Goal: Task Accomplishment & Management: Use online tool/utility

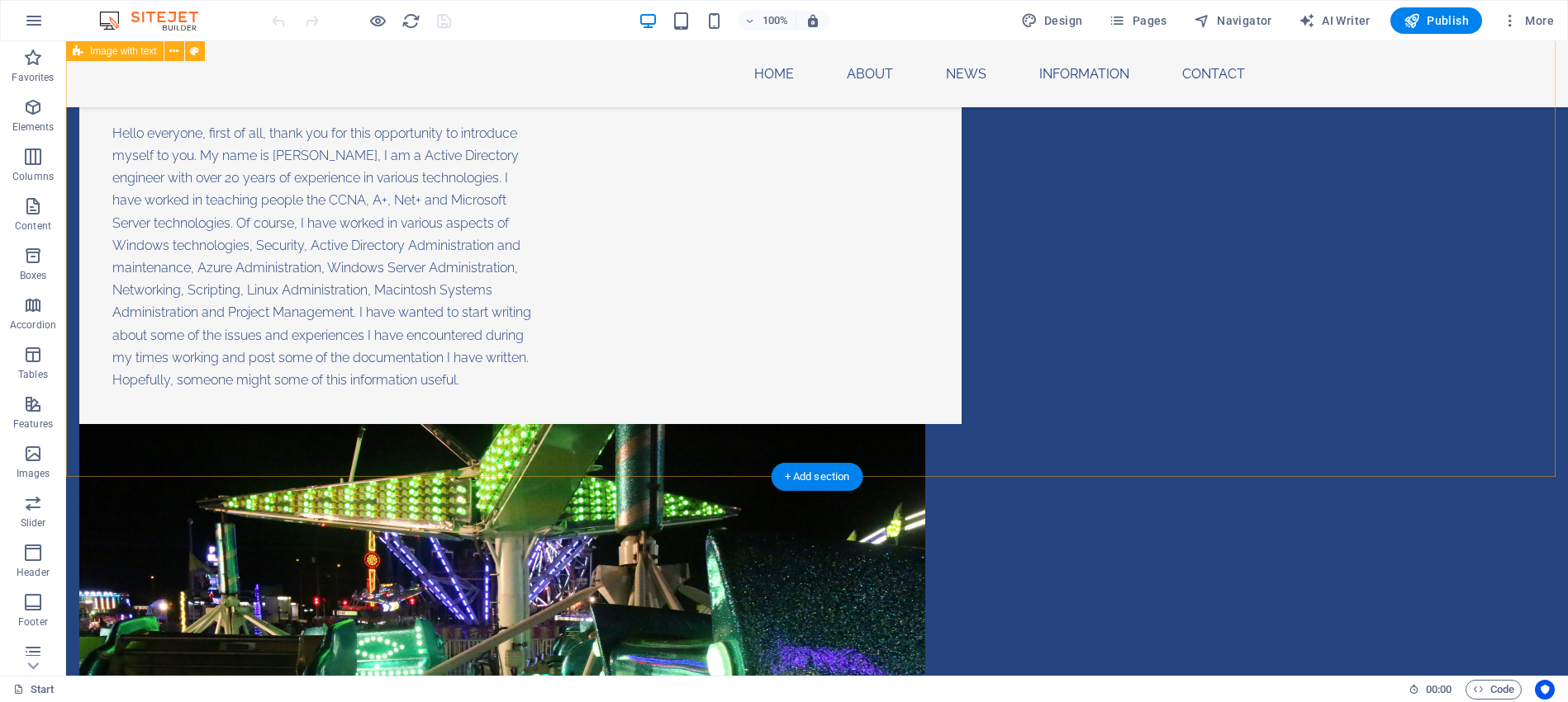
scroll to position [1651, 0]
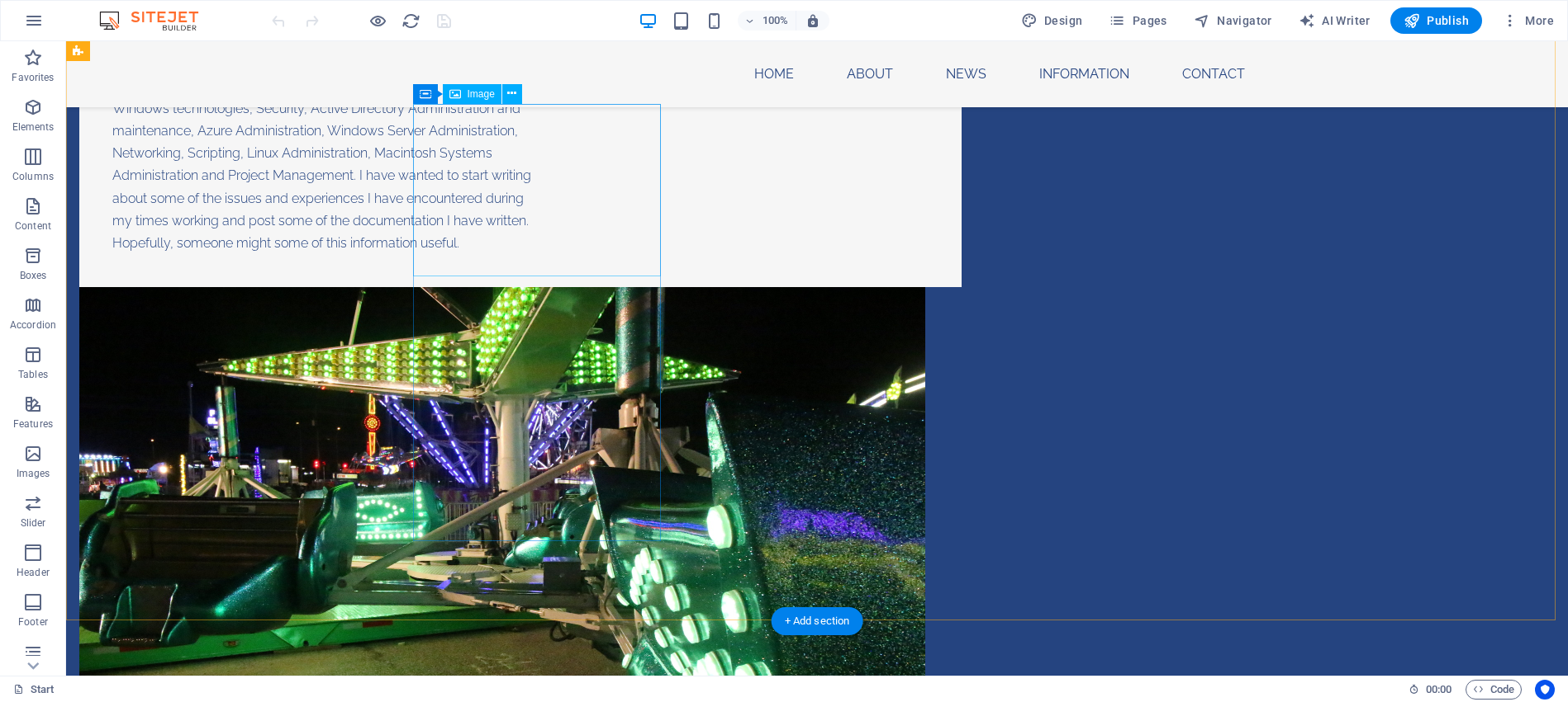
select select "px"
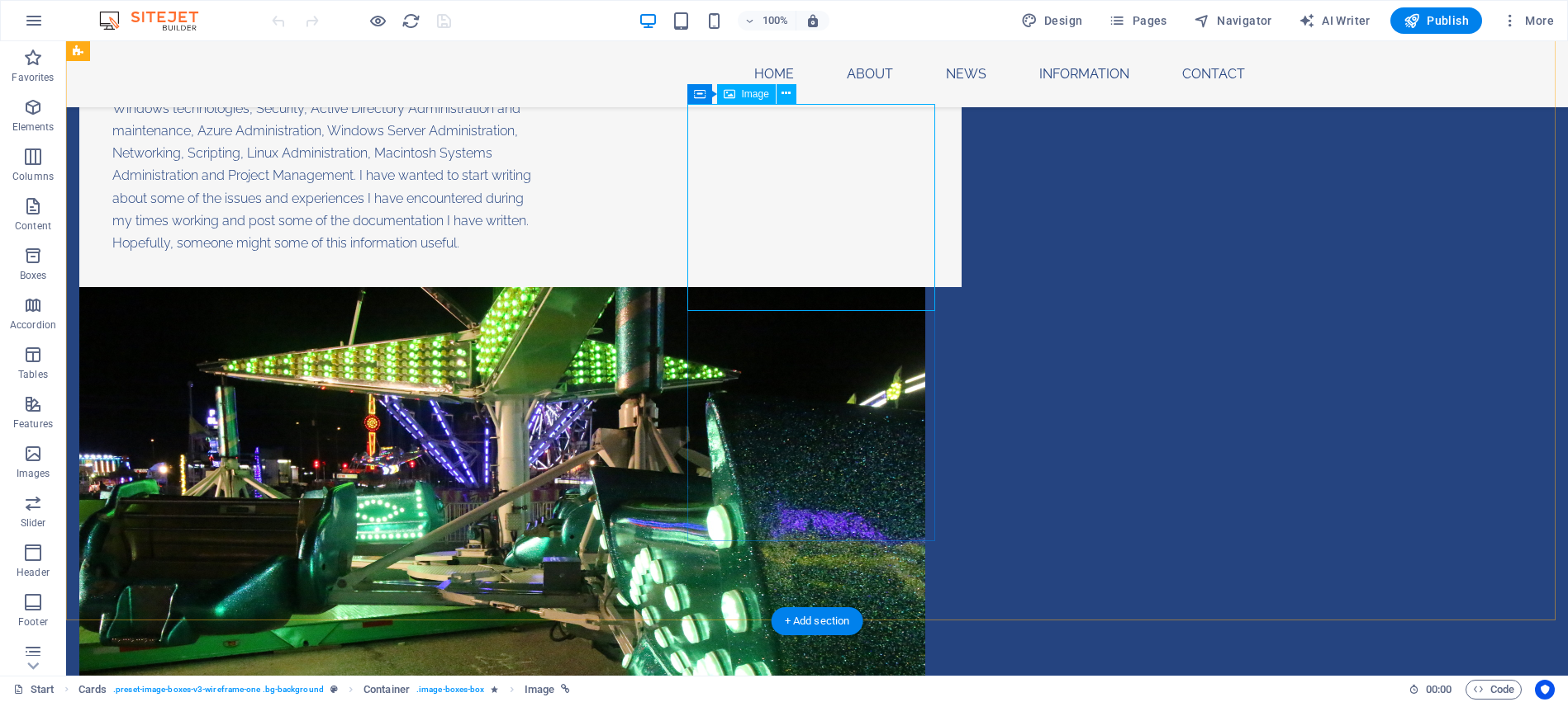
select select "px"
select select "4"
select select
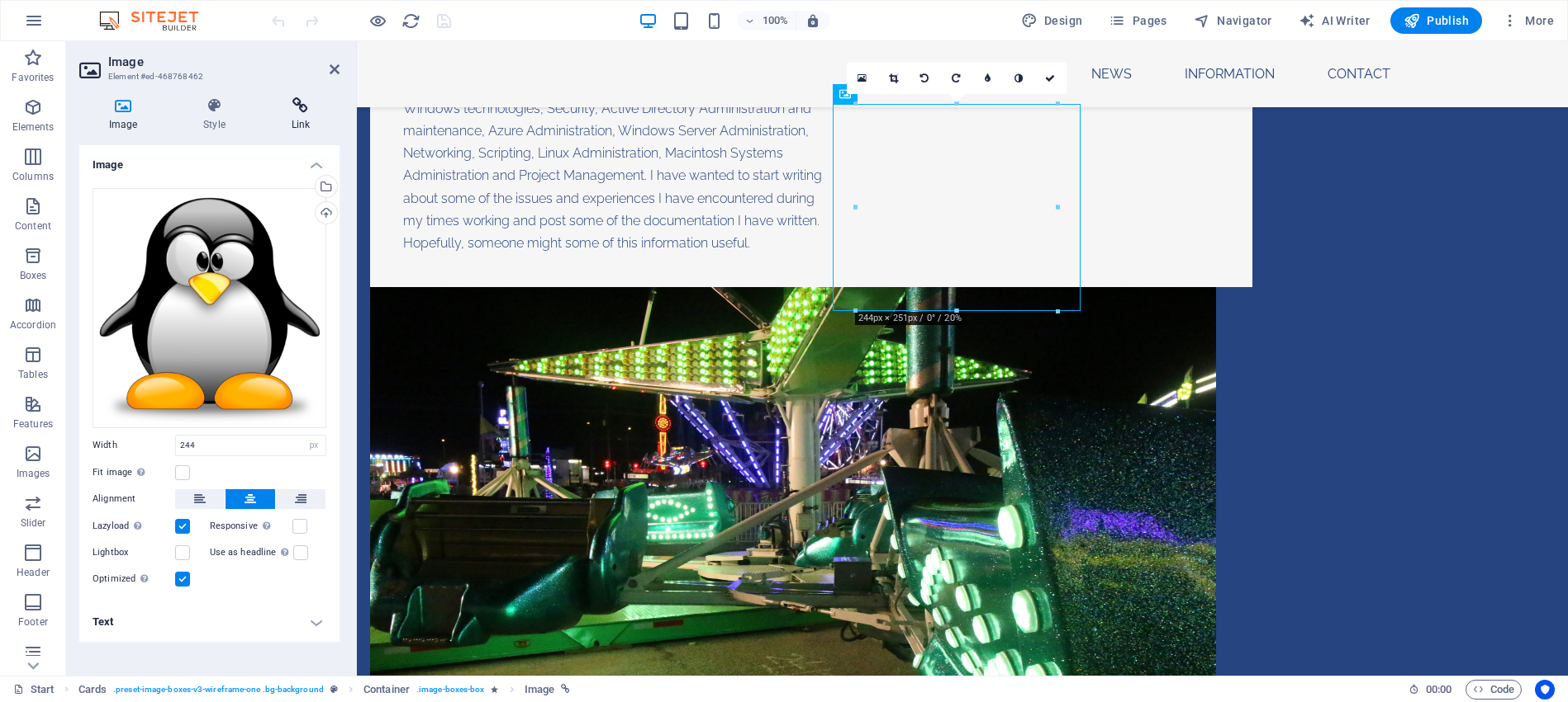
click at [299, 113] on icon at bounding box center [300, 106] width 78 height 17
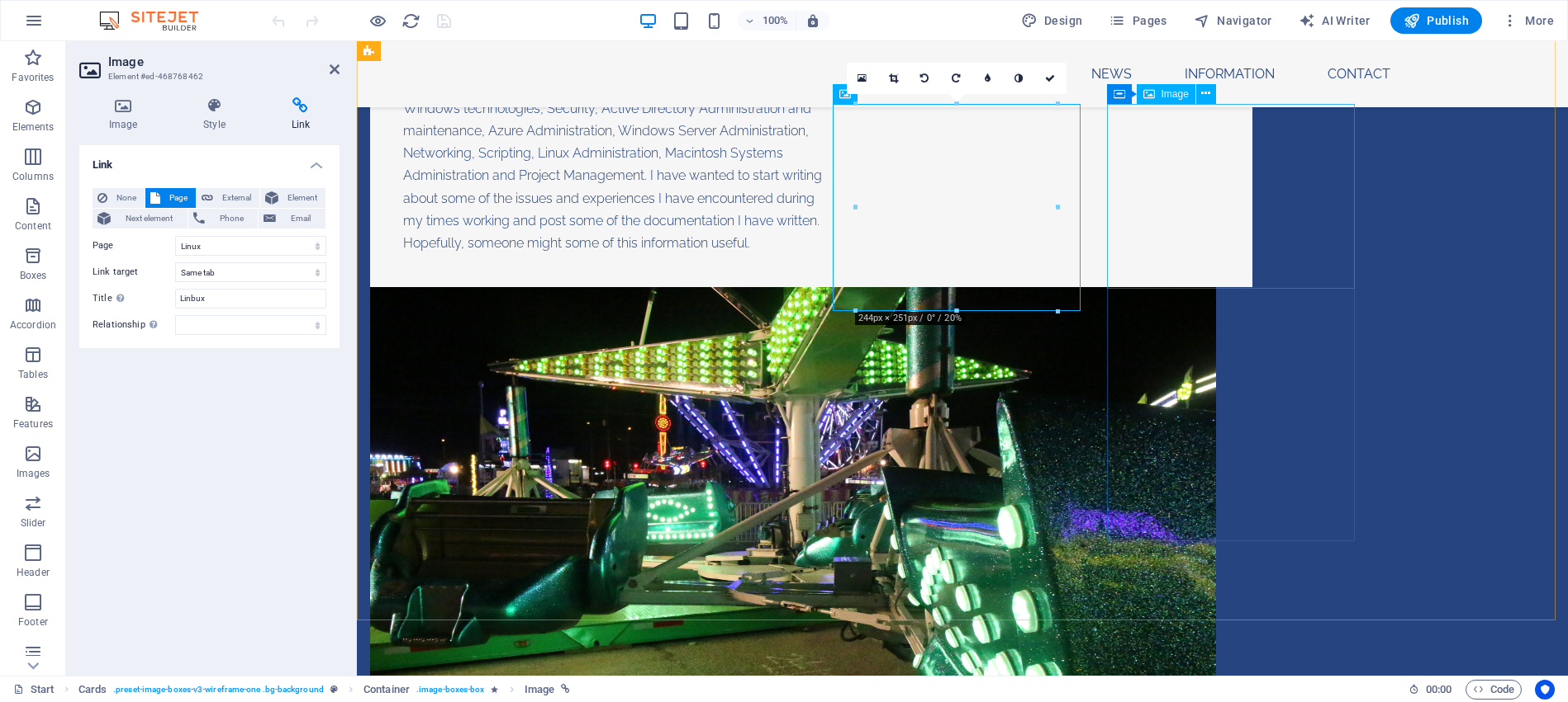
select select "px"
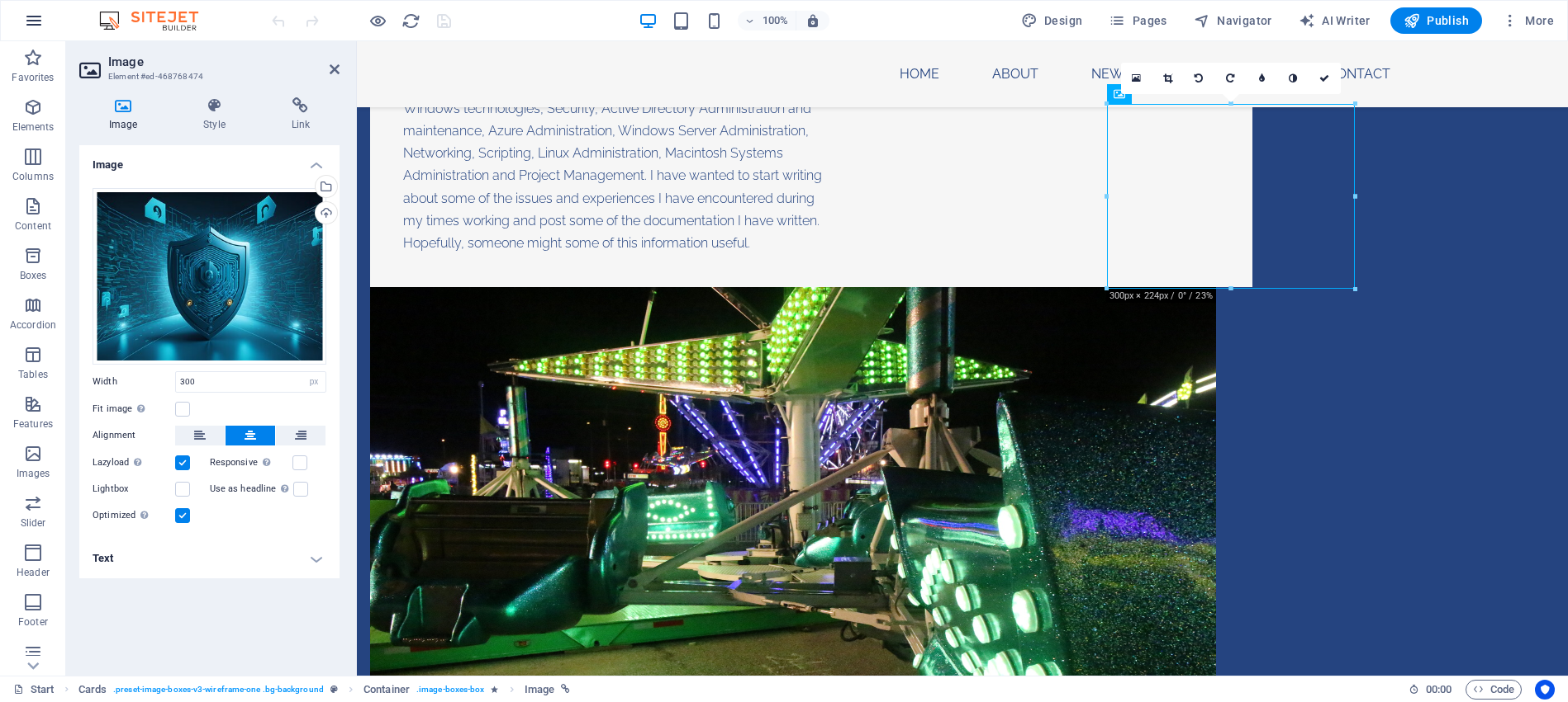
click at [32, 23] on icon "button" at bounding box center [34, 21] width 20 height 20
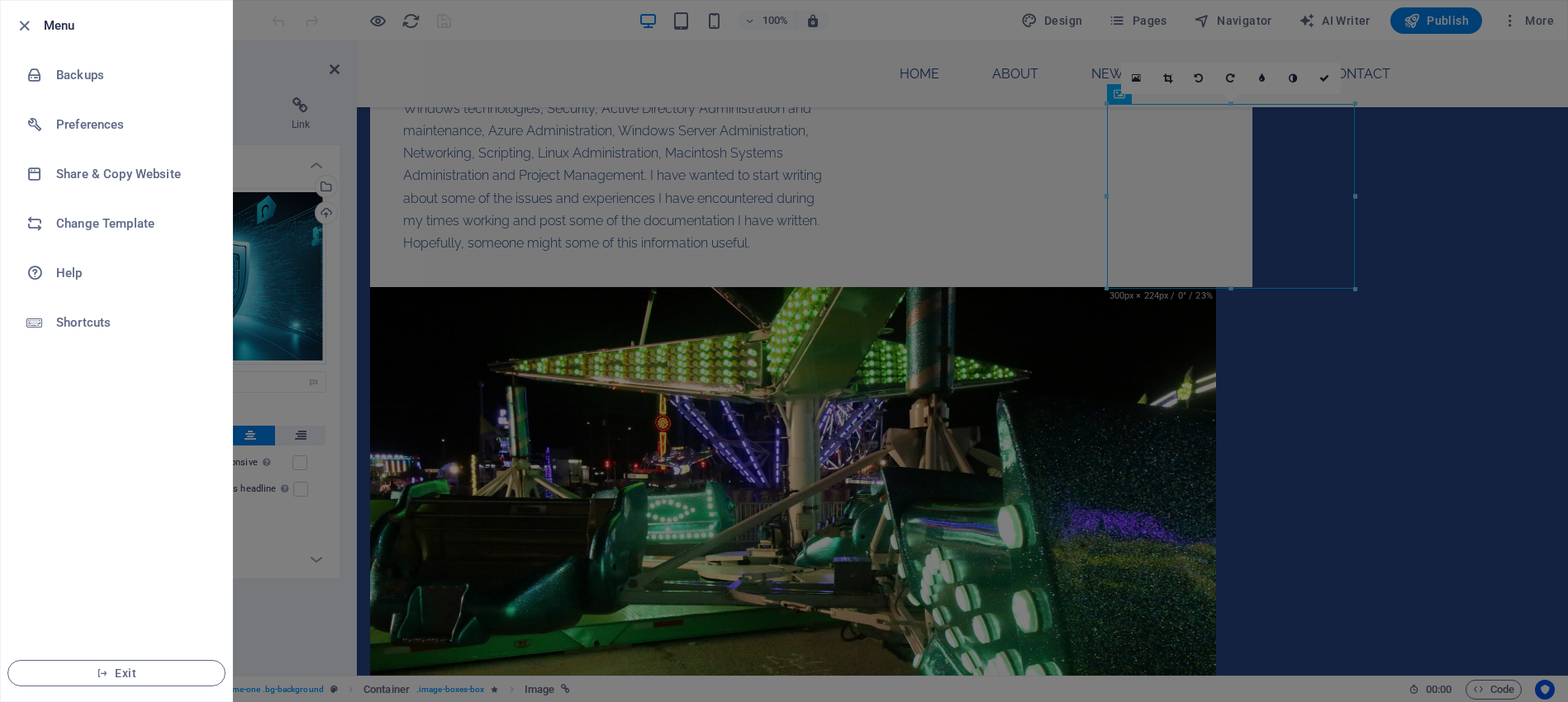
click at [1415, 184] on div at bounding box center [784, 351] width 1568 height 702
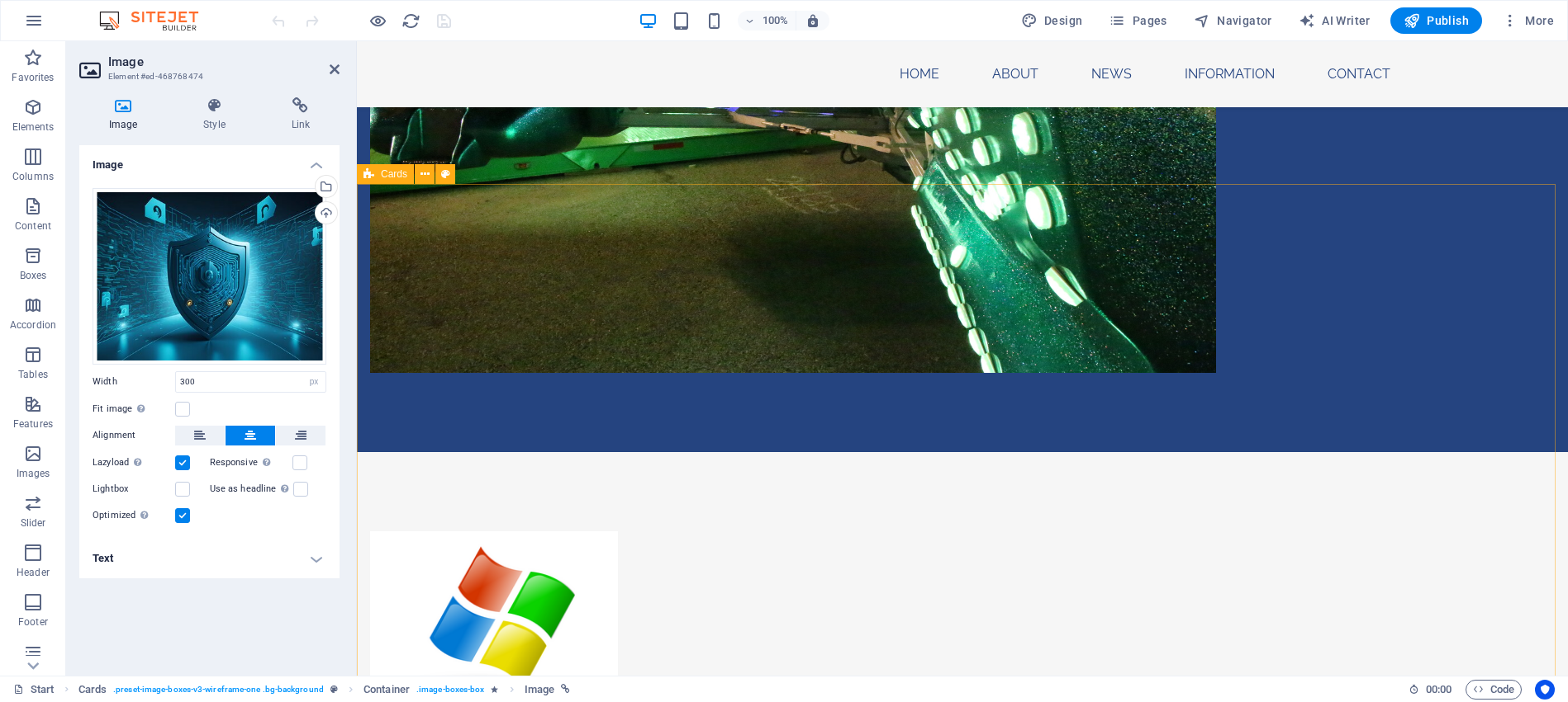
scroll to position [2145, 0]
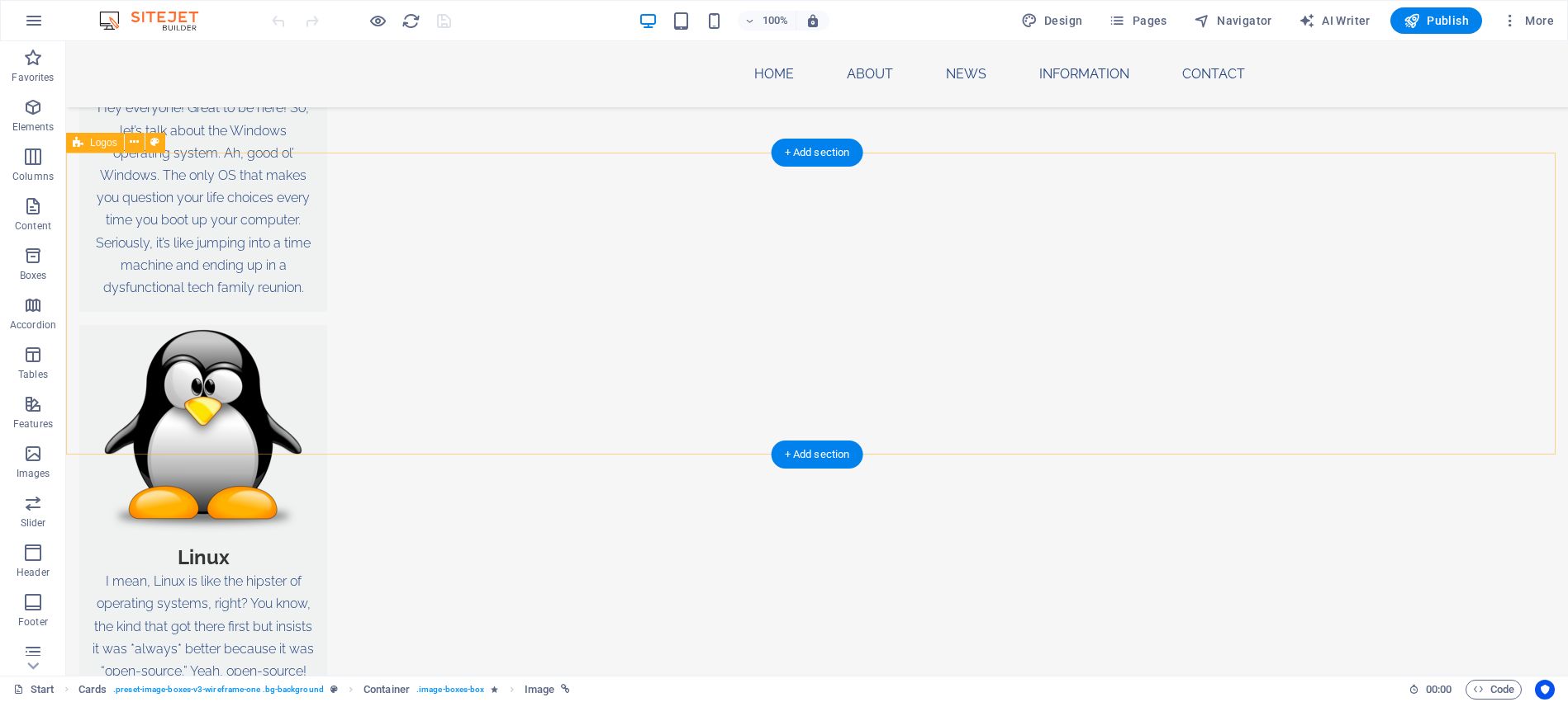
scroll to position [2806, 0]
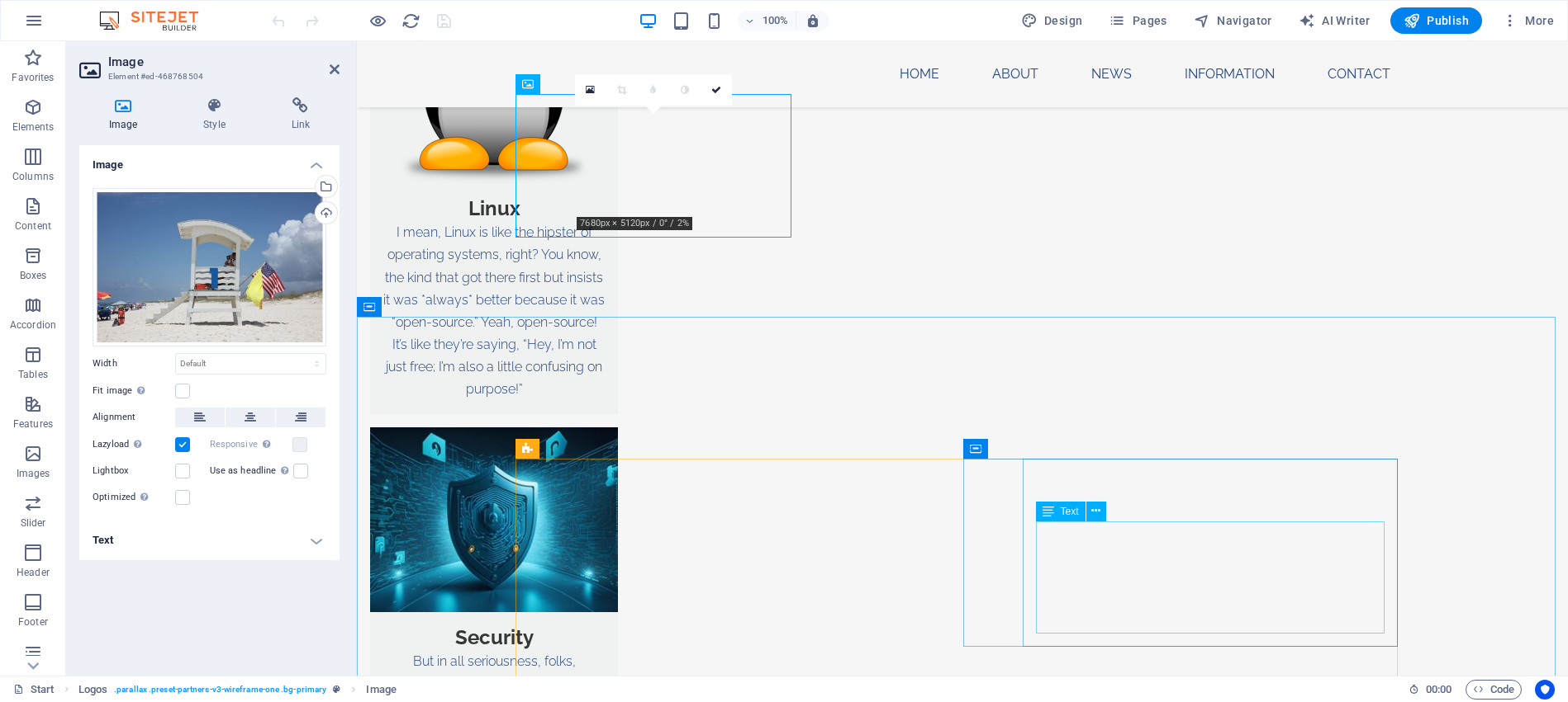
scroll to position [3136, 0]
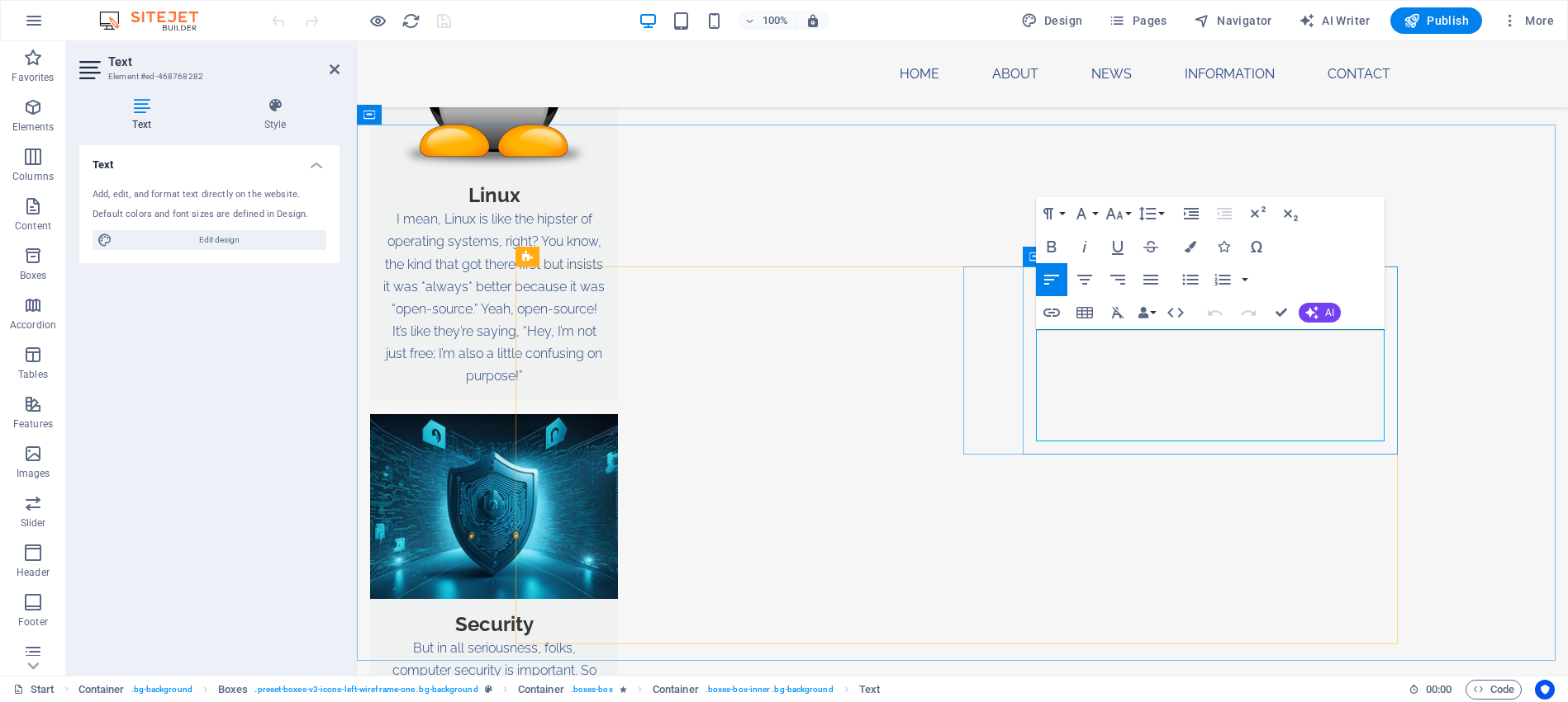
drag, startPoint x: 1154, startPoint y: 429, endPoint x: 1107, endPoint y: 429, distance: 47.0
click at [1137, 389] on icon "button" at bounding box center [1137, 391] width 12 height 12
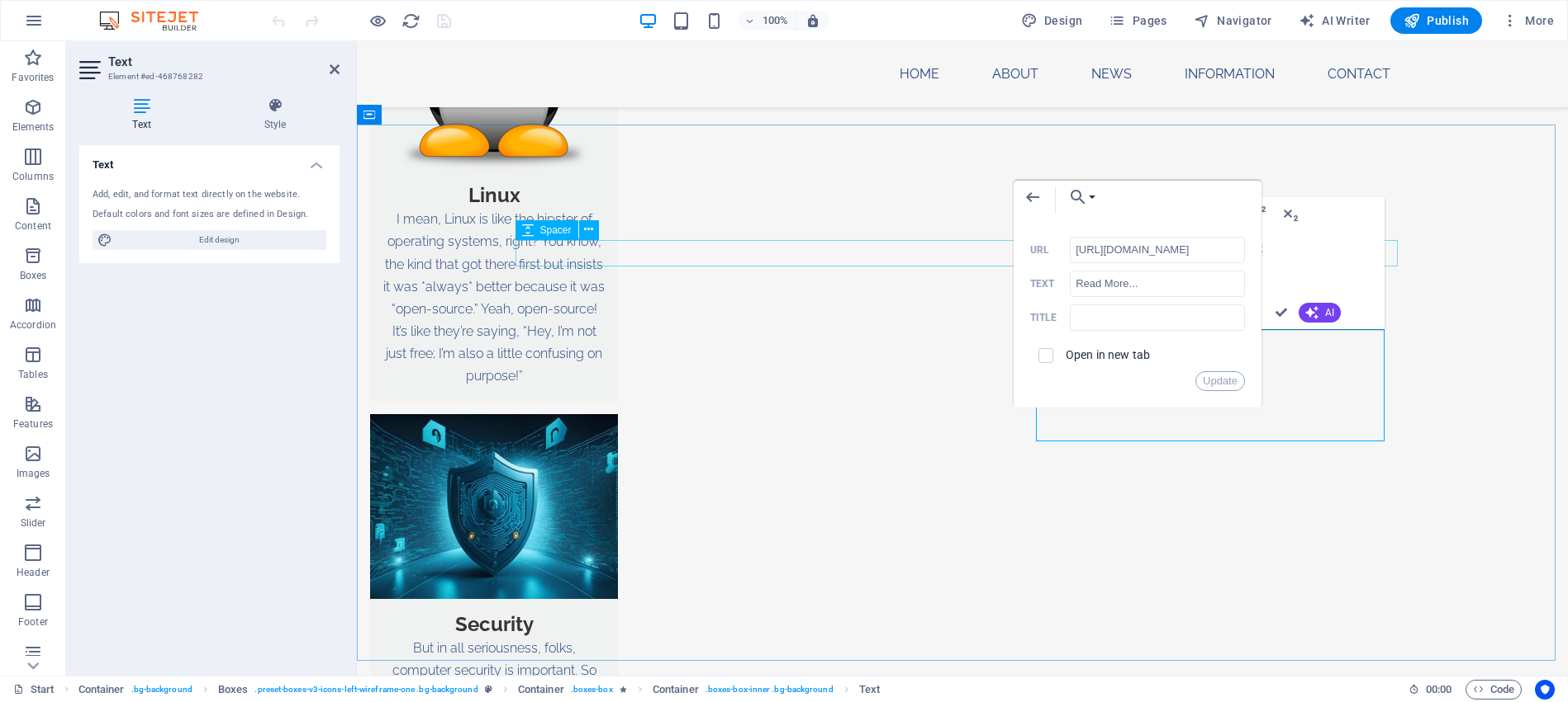
scroll to position [0, 0]
drag, startPoint x: 1456, startPoint y: 288, endPoint x: 875, endPoint y: 247, distance: 582.4
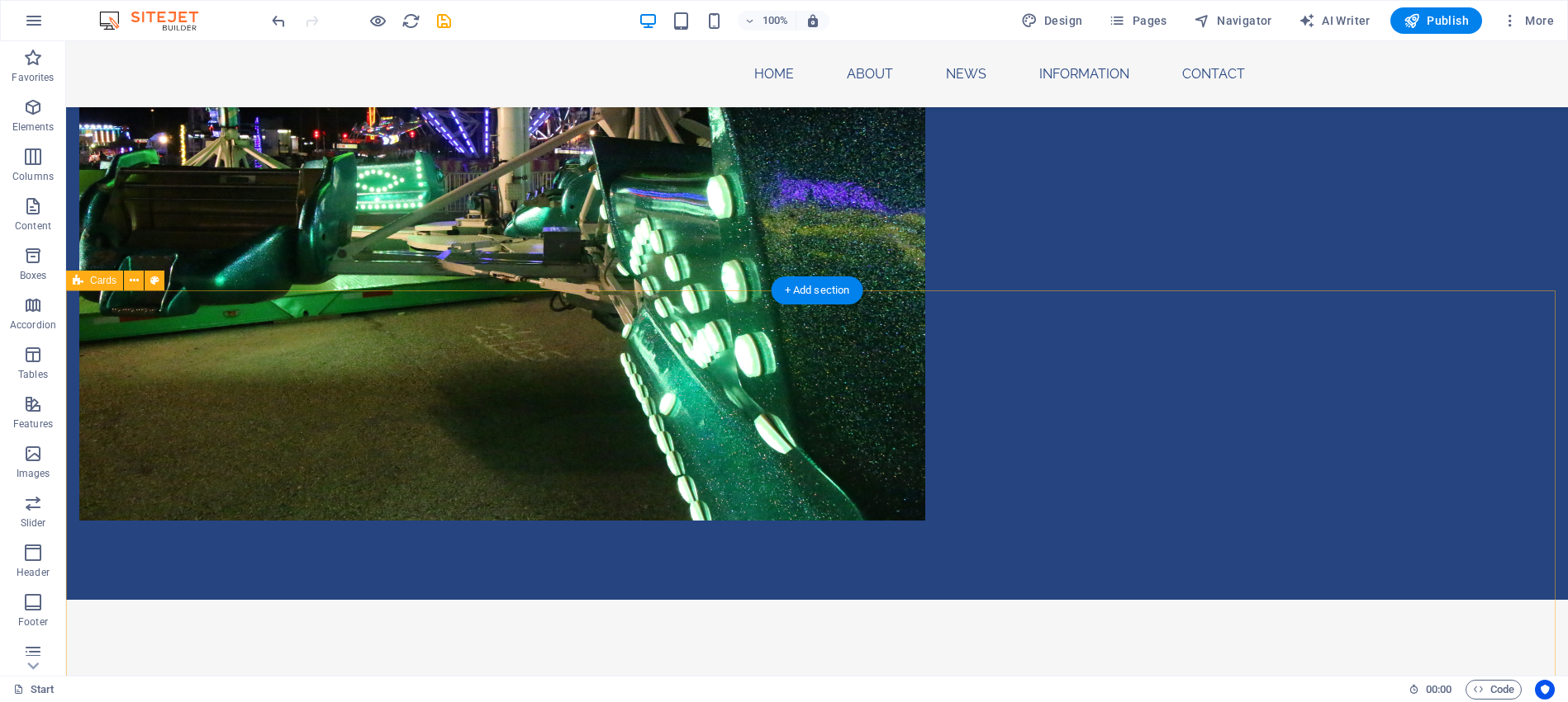
scroll to position [1486, 0]
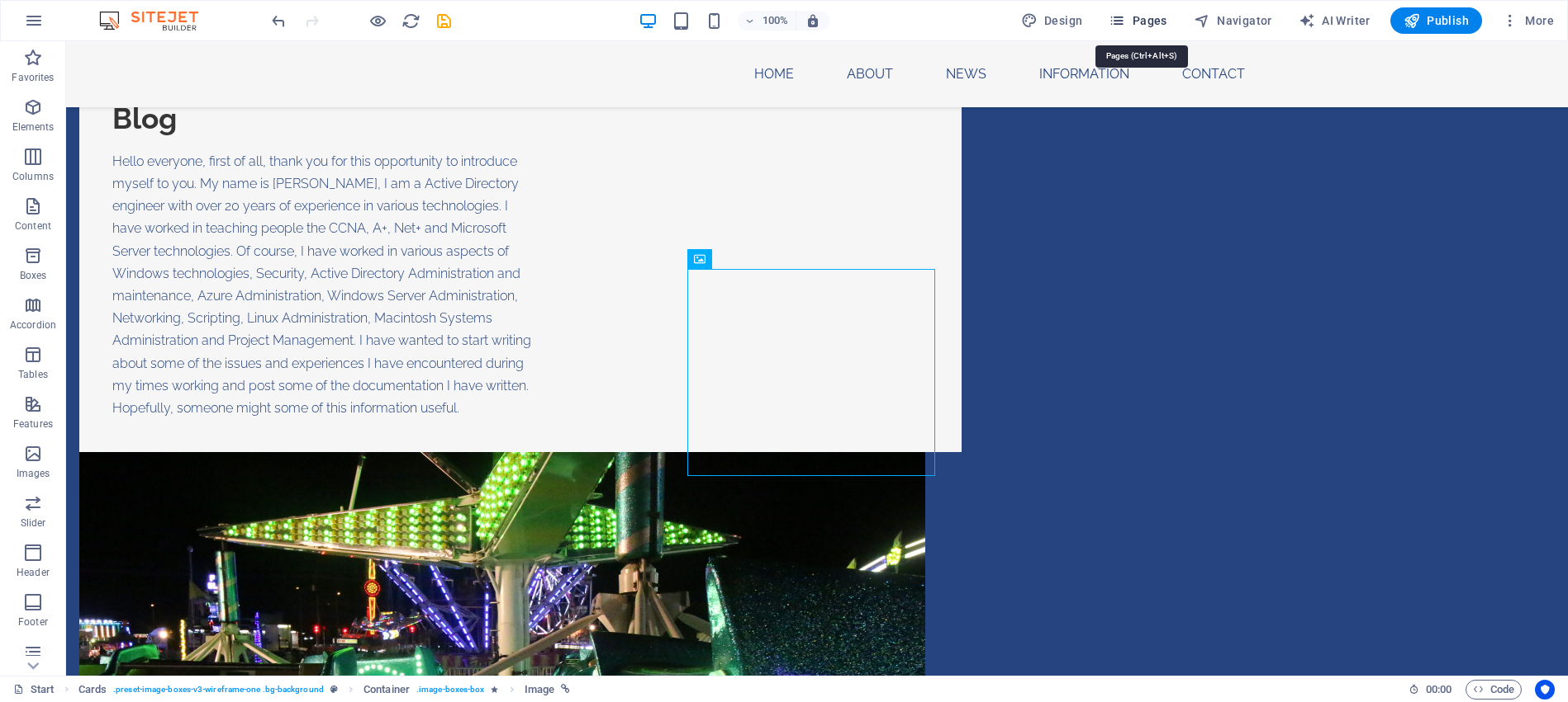
click at [1149, 26] on span "Pages" at bounding box center [1137, 21] width 58 height 17
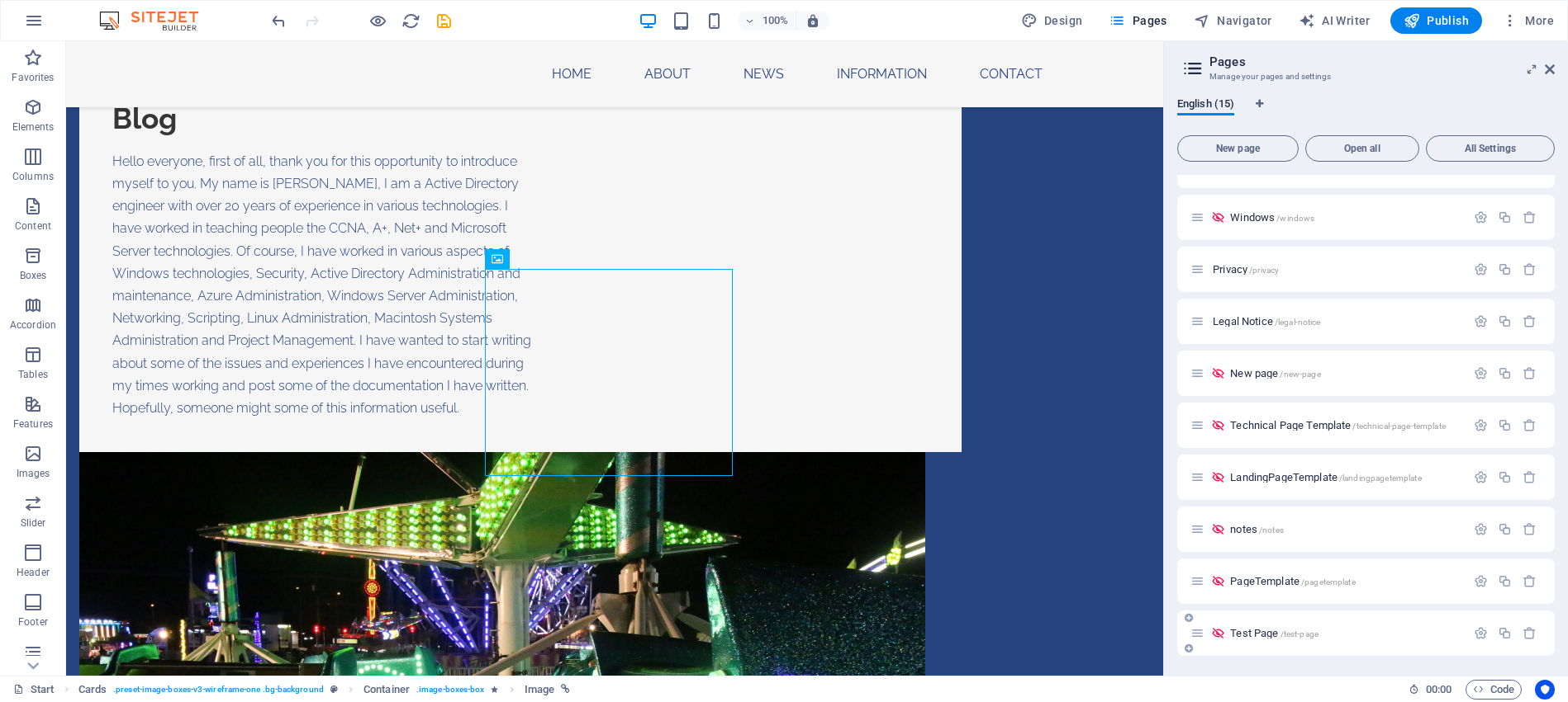
scroll to position [0, 0]
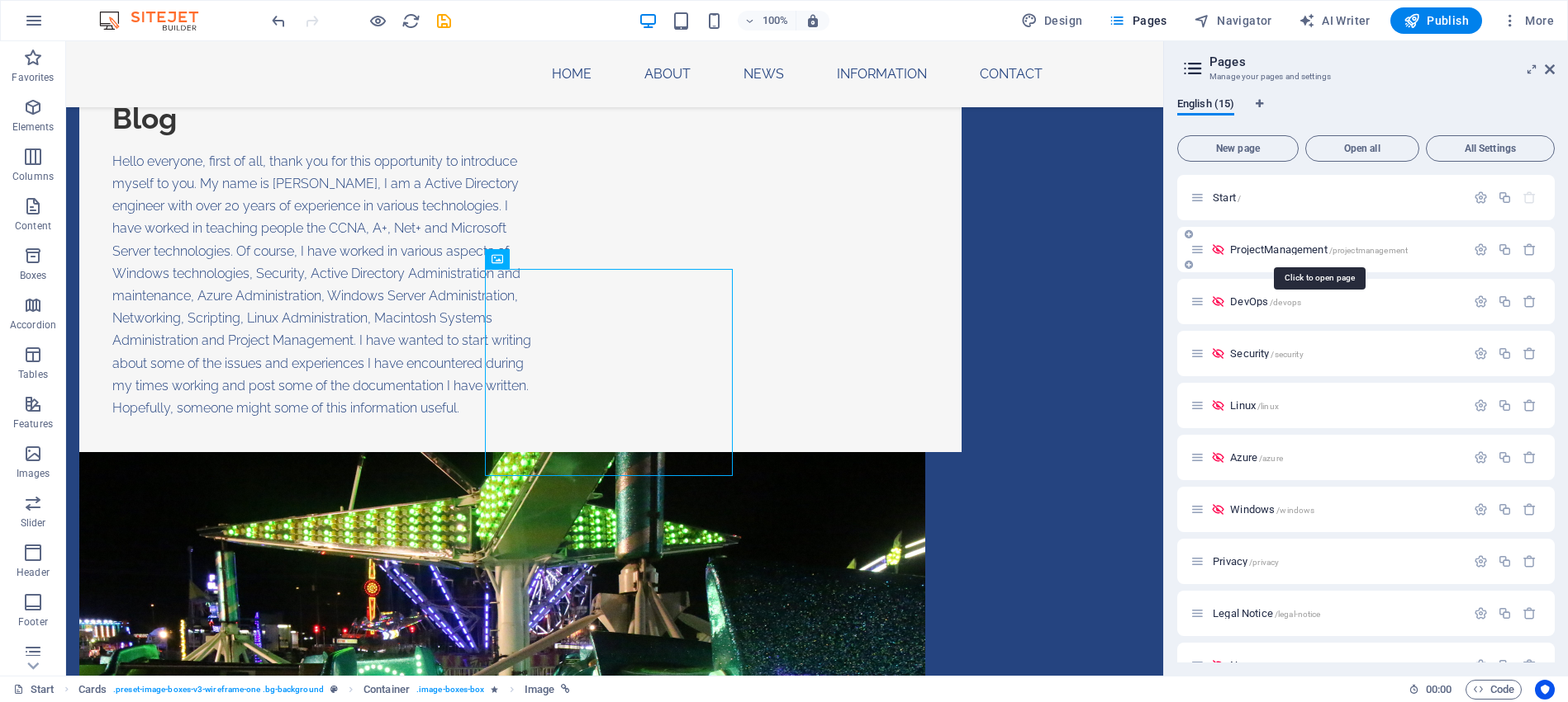
click at [1262, 250] on span "ProjectManagement /projectmanagement" at bounding box center [1319, 250] width 178 height 13
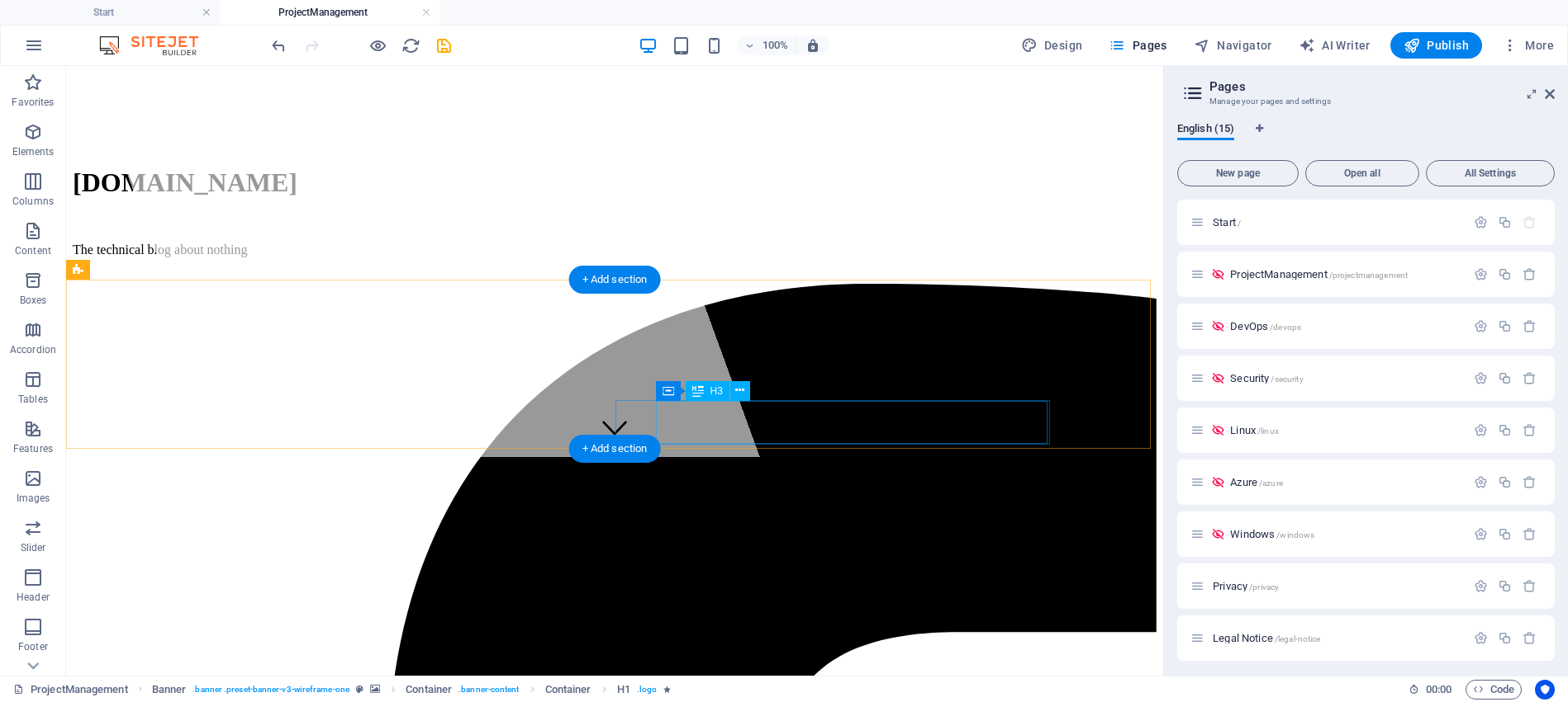
scroll to position [330, 0]
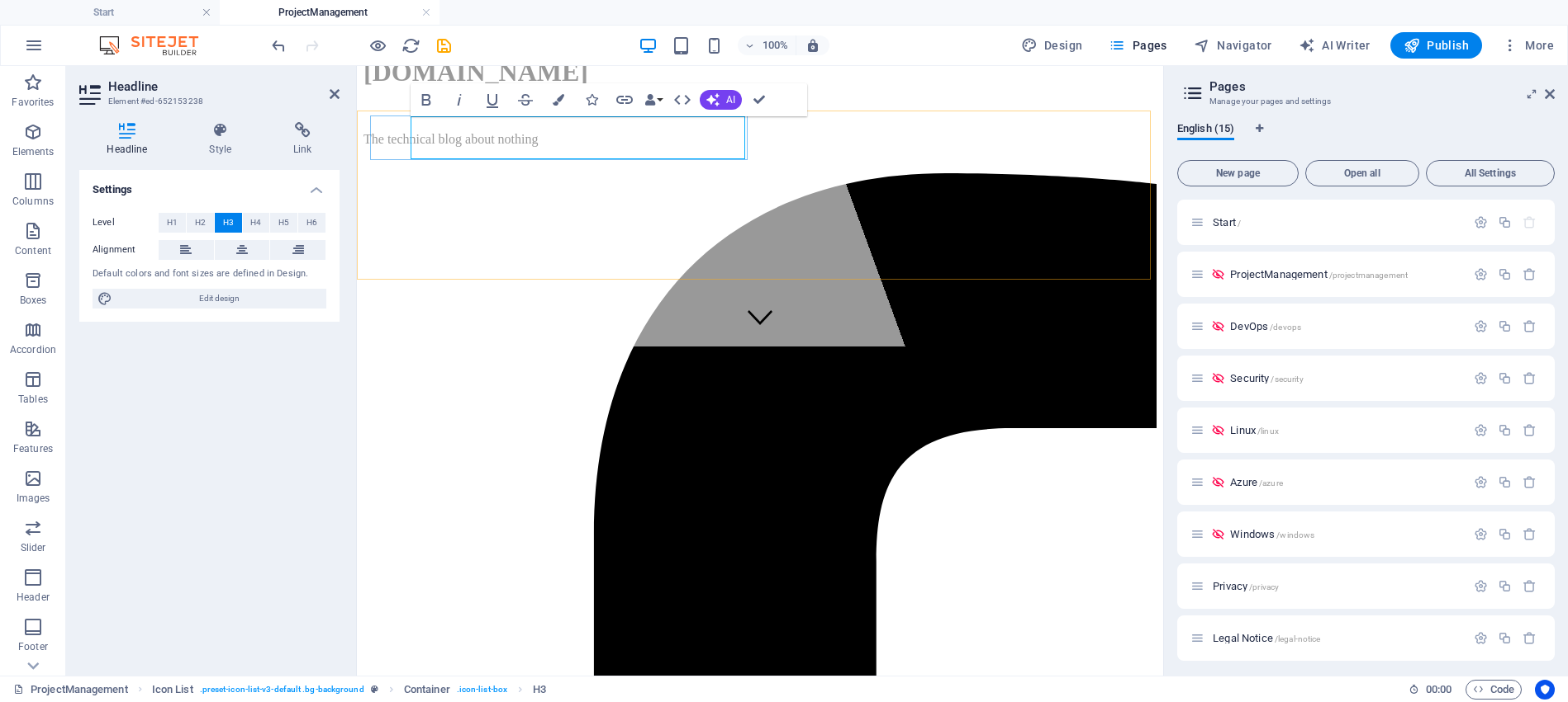
click at [190, 300] on span "Edit design" at bounding box center [219, 299] width 204 height 20
select select "px"
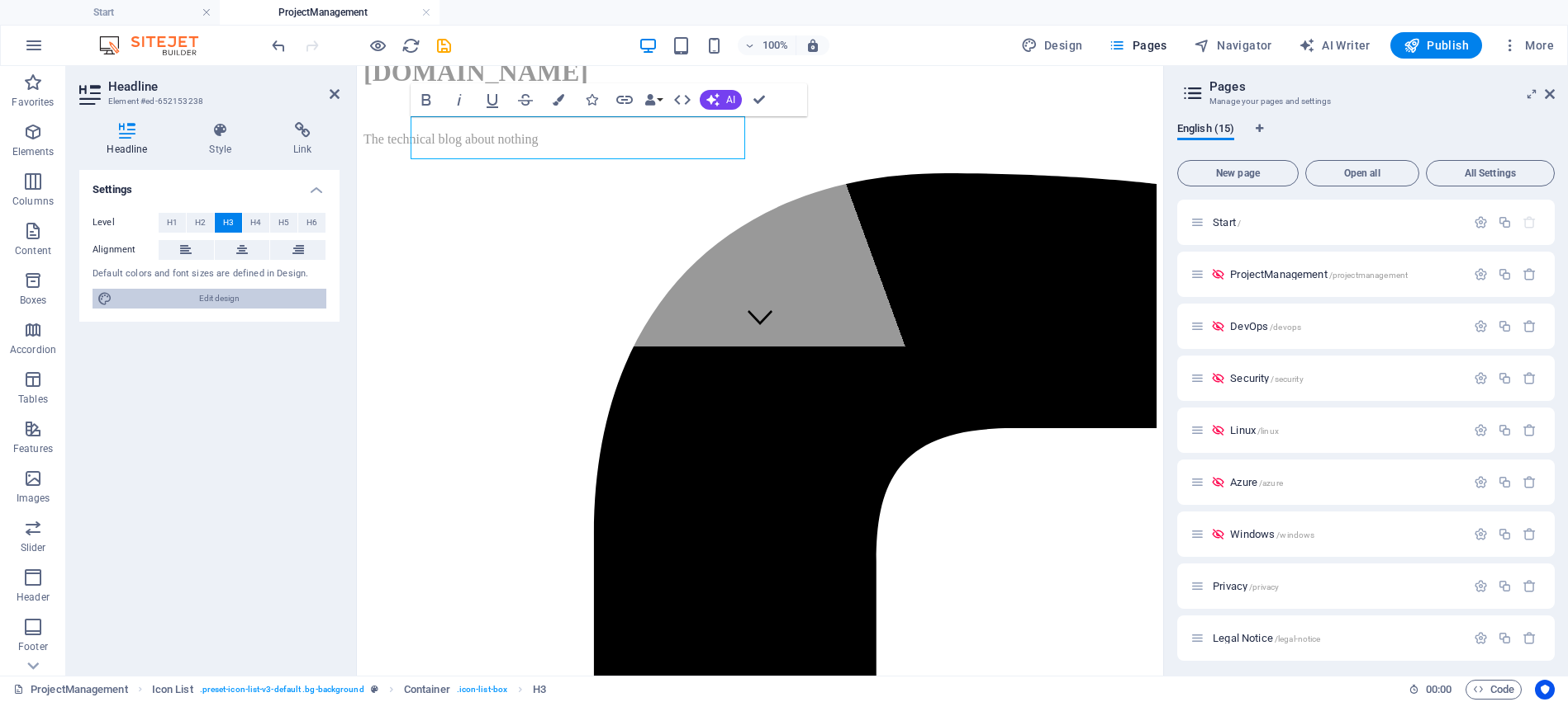
select select "300"
select select "px"
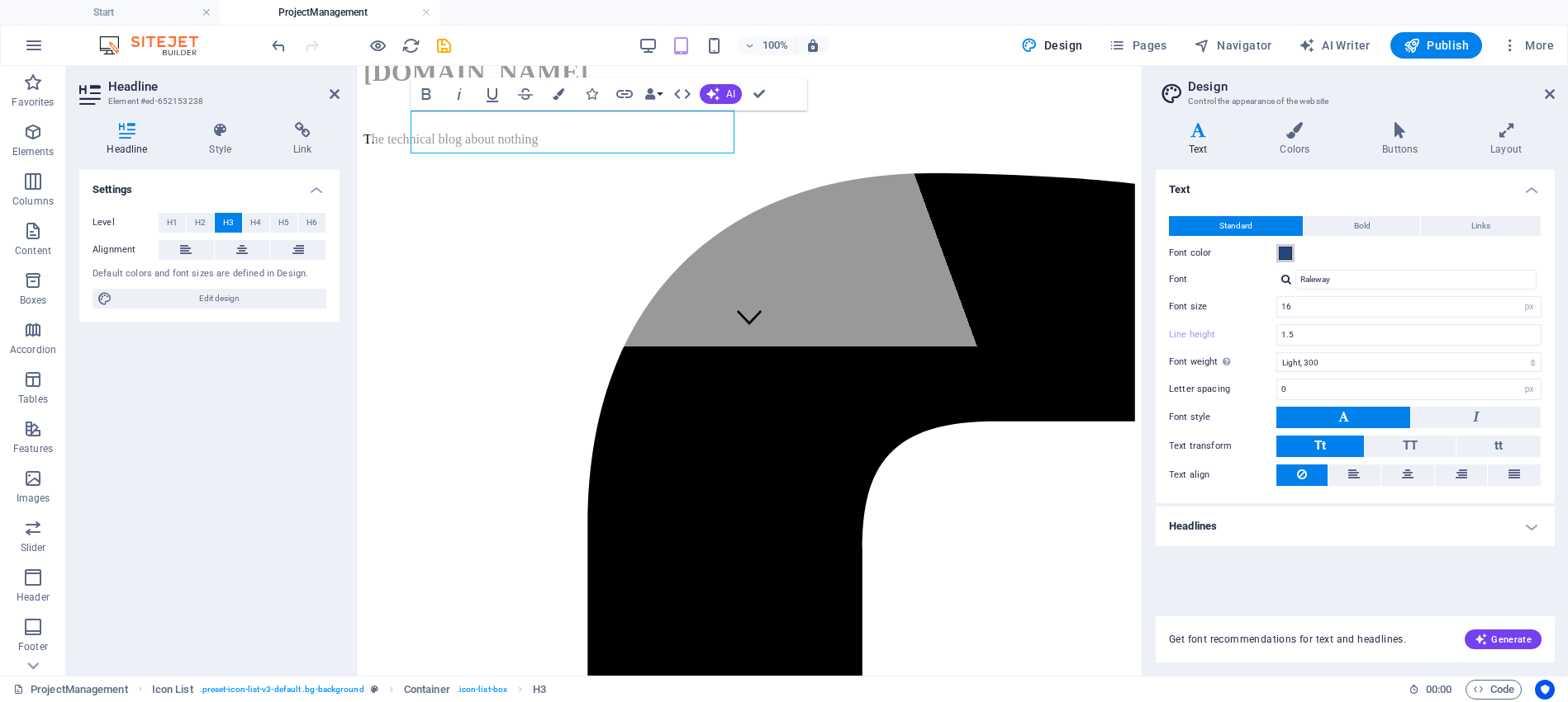
click at [1284, 254] on span at bounding box center [1284, 253] width 13 height 13
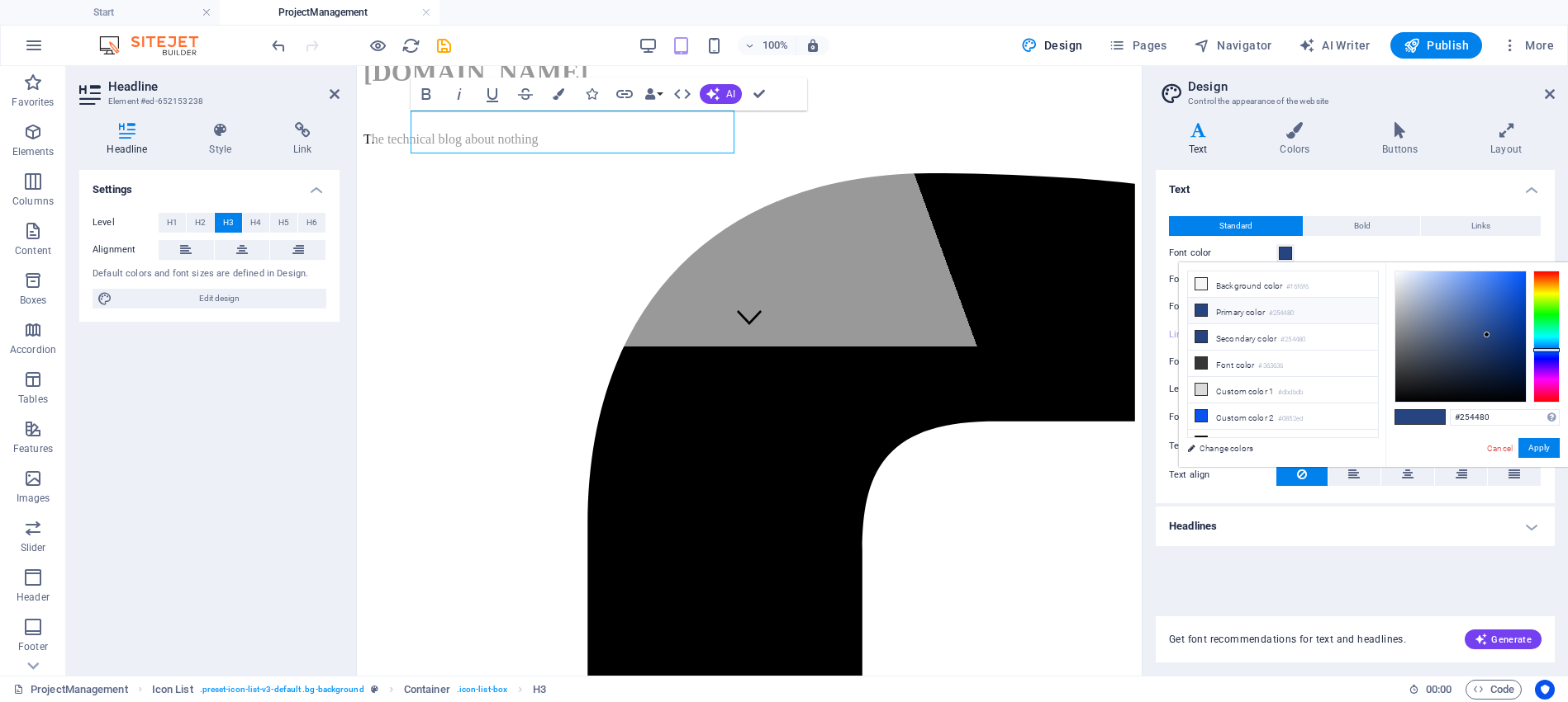
click at [1256, 314] on li "Primary color #254480" at bounding box center [1282, 311] width 190 height 27
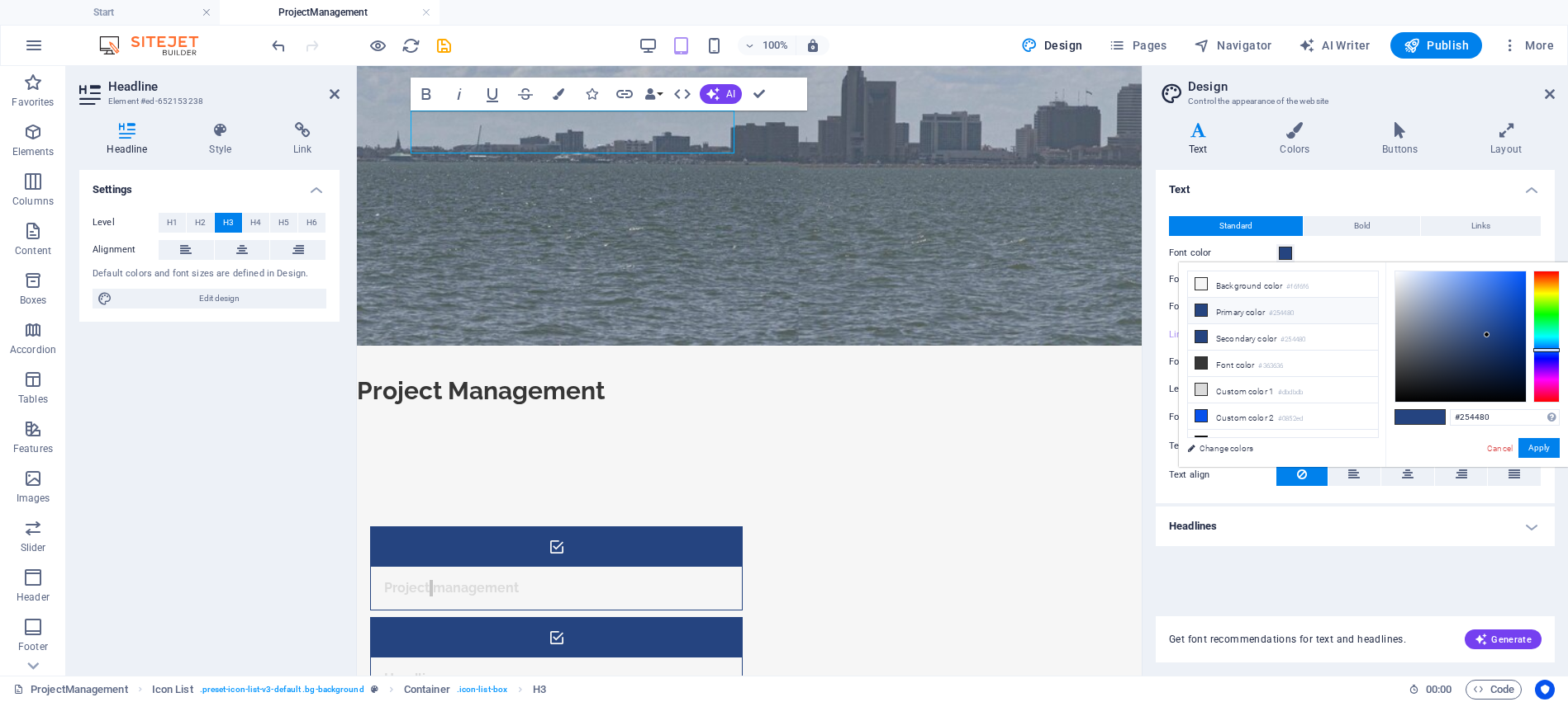
click at [1242, 312] on li "Primary color #254480" at bounding box center [1282, 311] width 190 height 27
click at [1535, 445] on button "Apply" at bounding box center [1538, 448] width 41 height 20
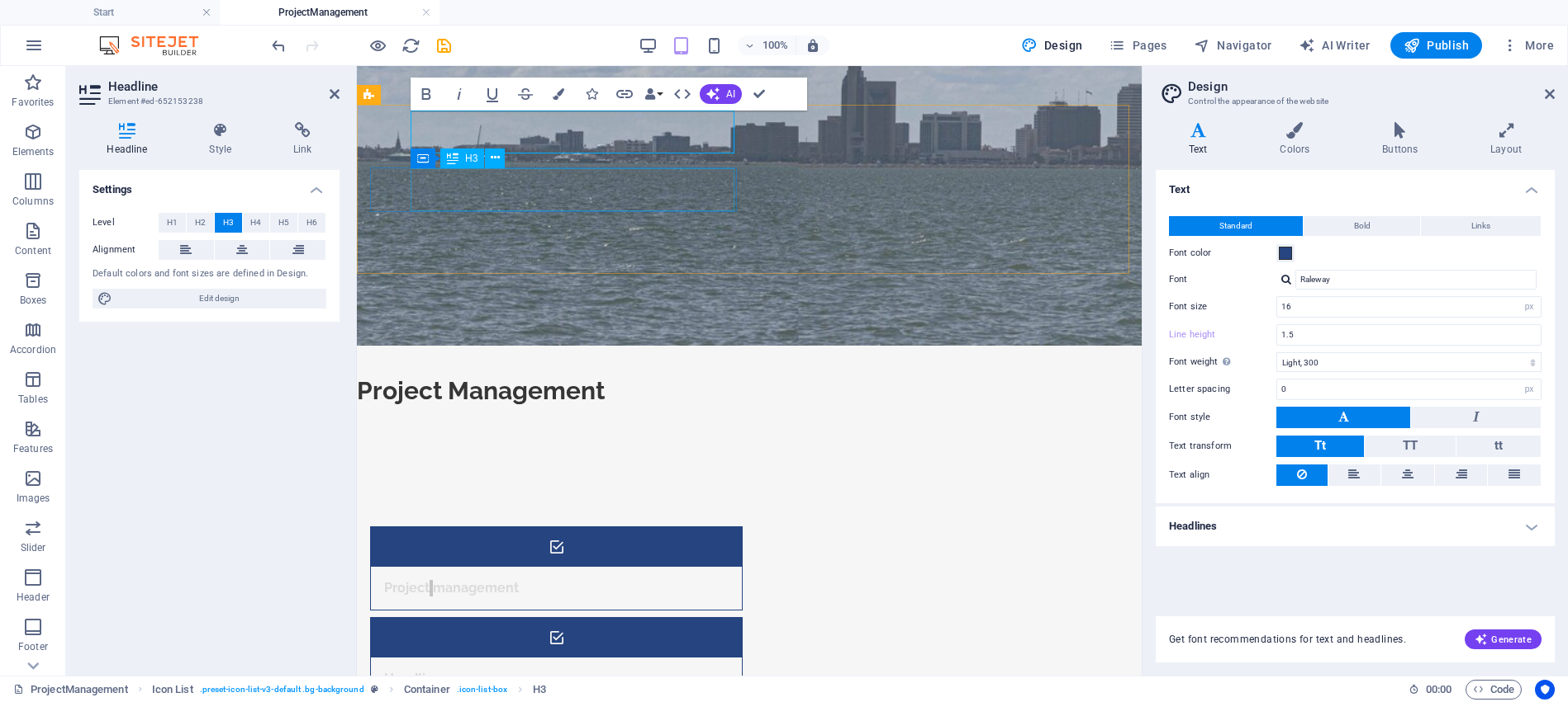
type input "1.7"
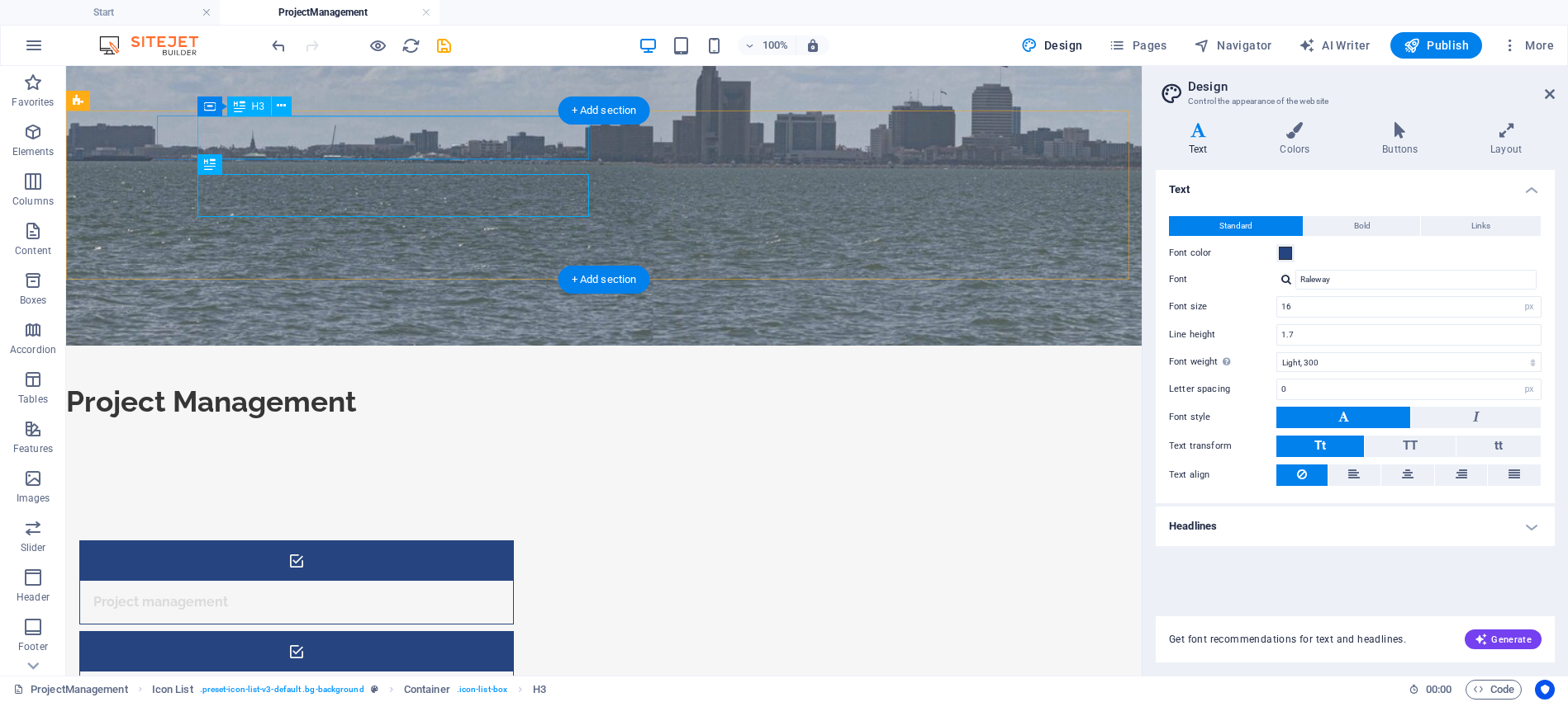
click at [428, 581] on div "Project management" at bounding box center [276, 601] width 391 height 42
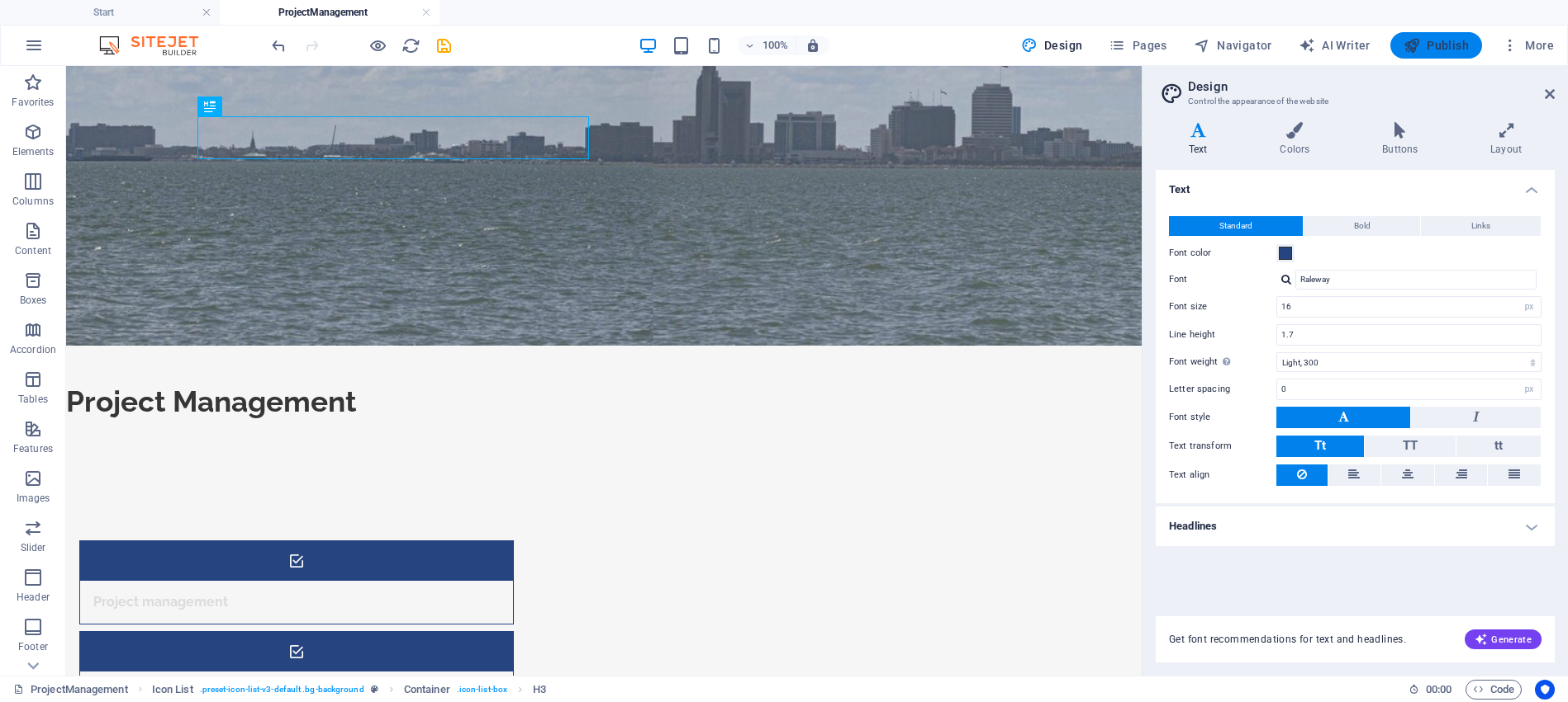
click at [1433, 47] on span "Publish" at bounding box center [1436, 45] width 65 height 17
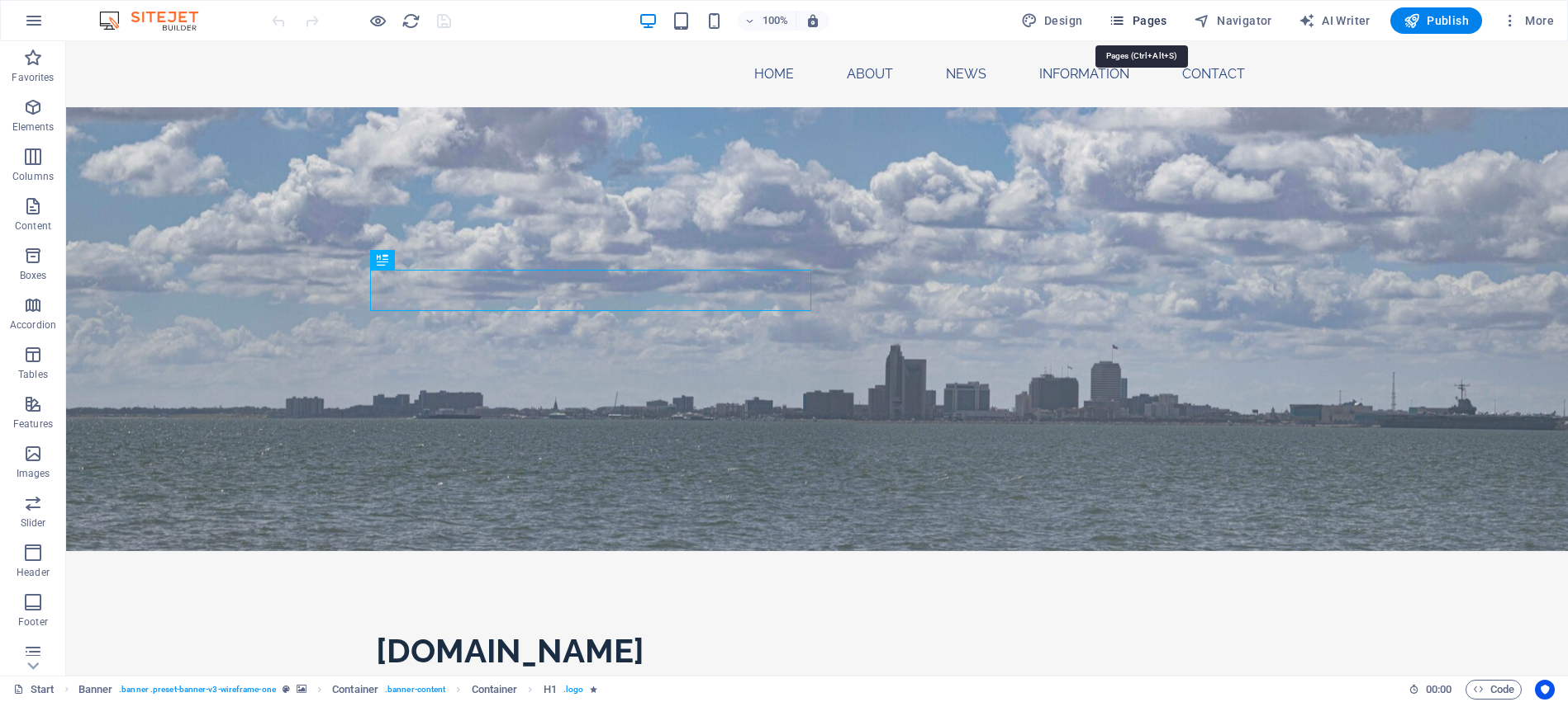
click at [1154, 22] on span "Pages" at bounding box center [1137, 21] width 58 height 17
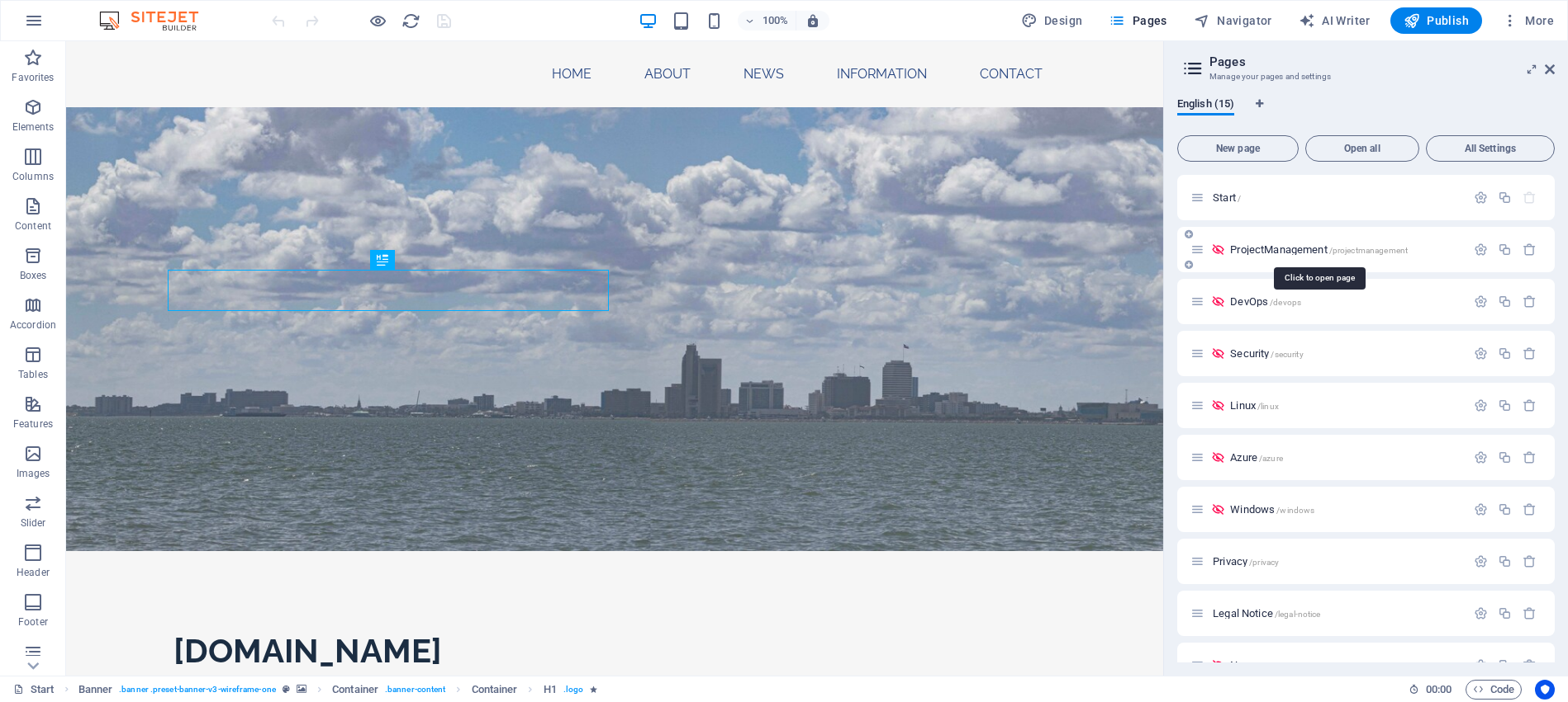
click at [1288, 249] on span "ProjectManagement /projectmanagement" at bounding box center [1319, 250] width 178 height 13
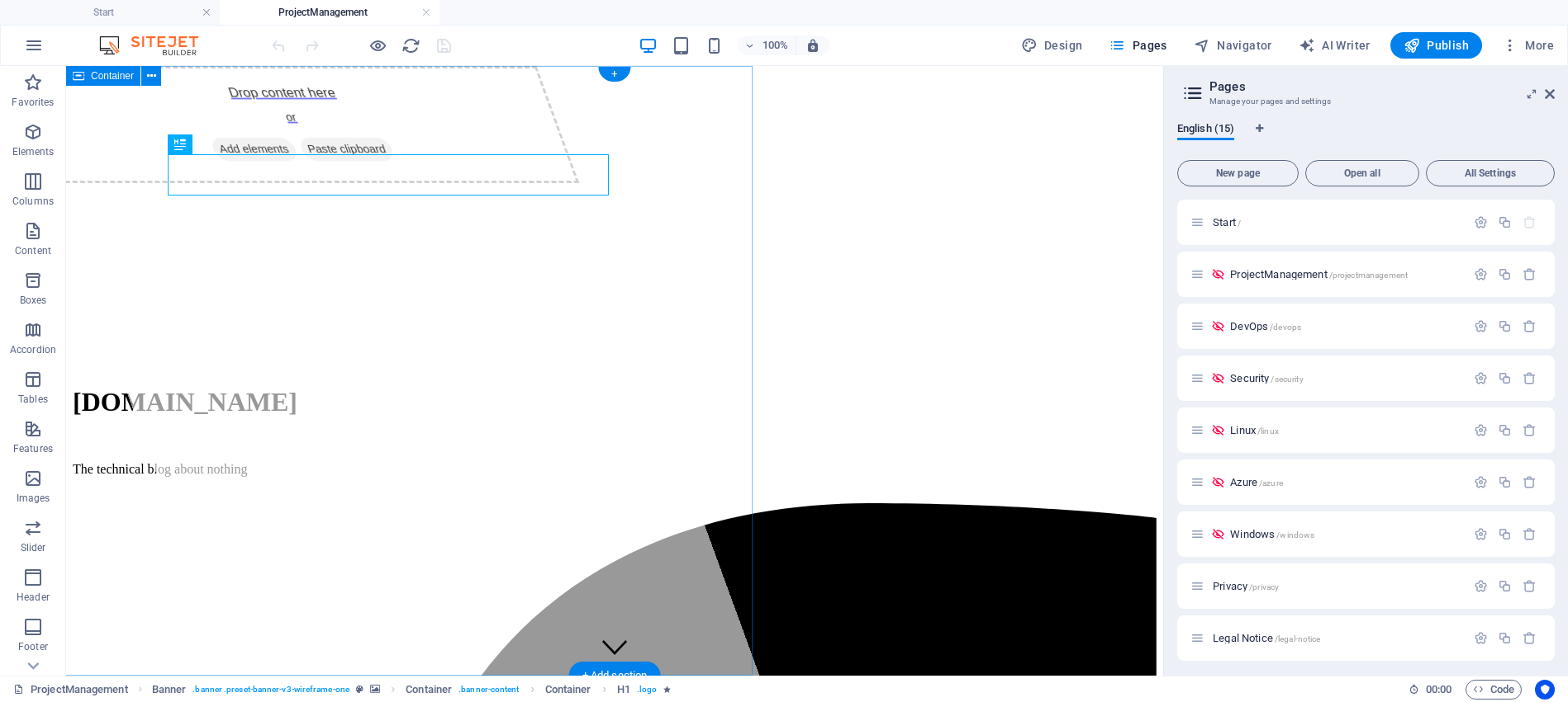
click at [164, 383] on div "Drop content here or Add elements Paste clipboard" at bounding box center [383, 371] width 751 height 610
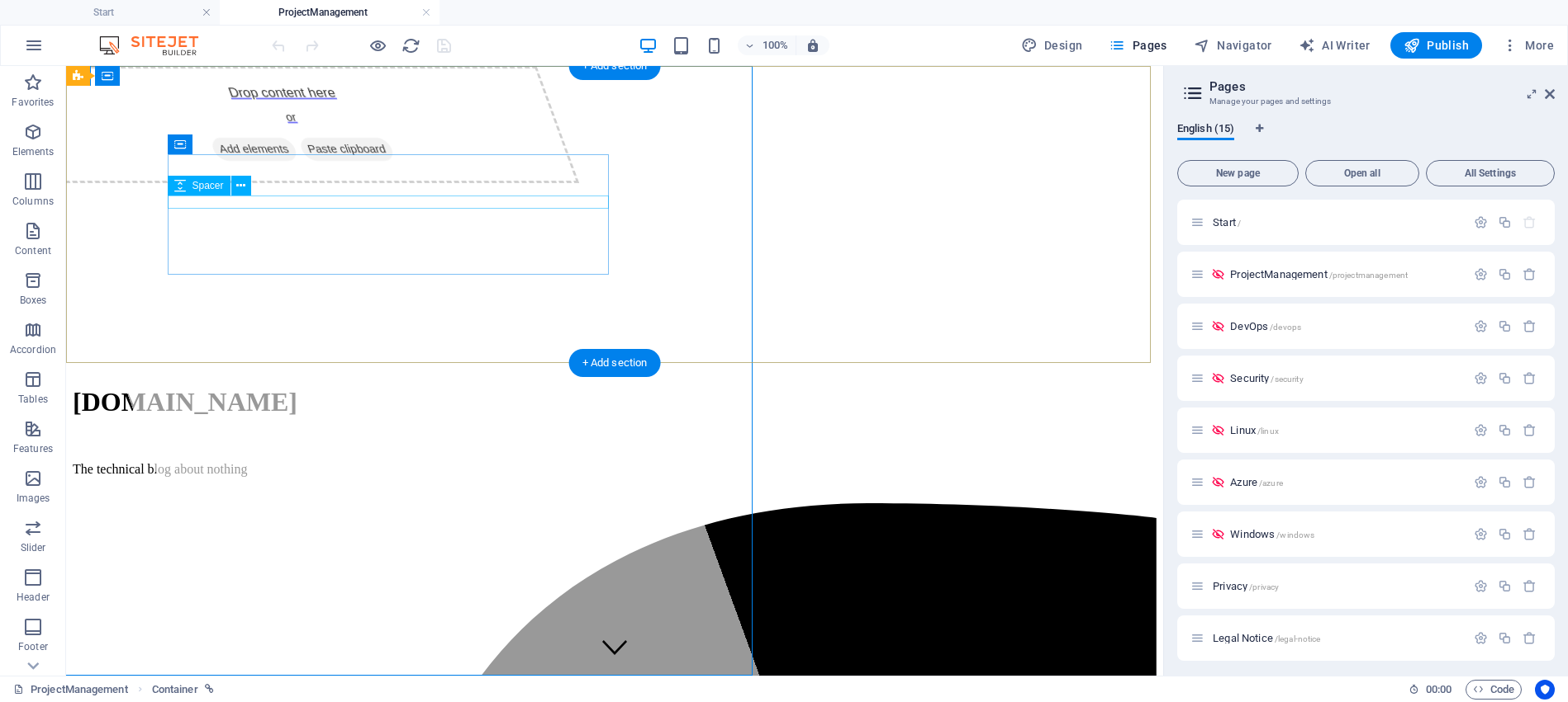
click at [564, 435] on div at bounding box center [615, 441] width 1084 height 13
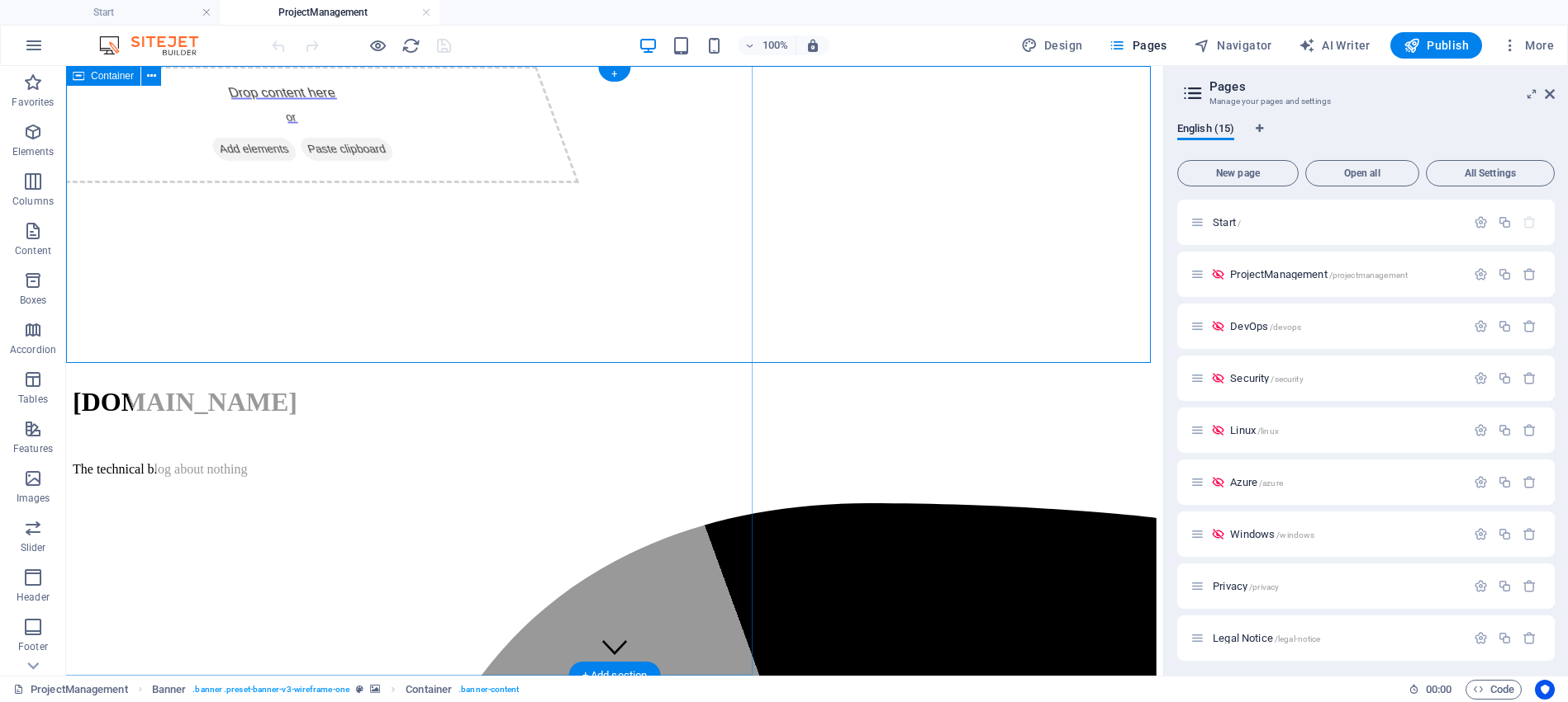
click at [161, 388] on div "Drop content here or Add elements Paste clipboard" at bounding box center [383, 371] width 751 height 610
select select "%"
select select "px"
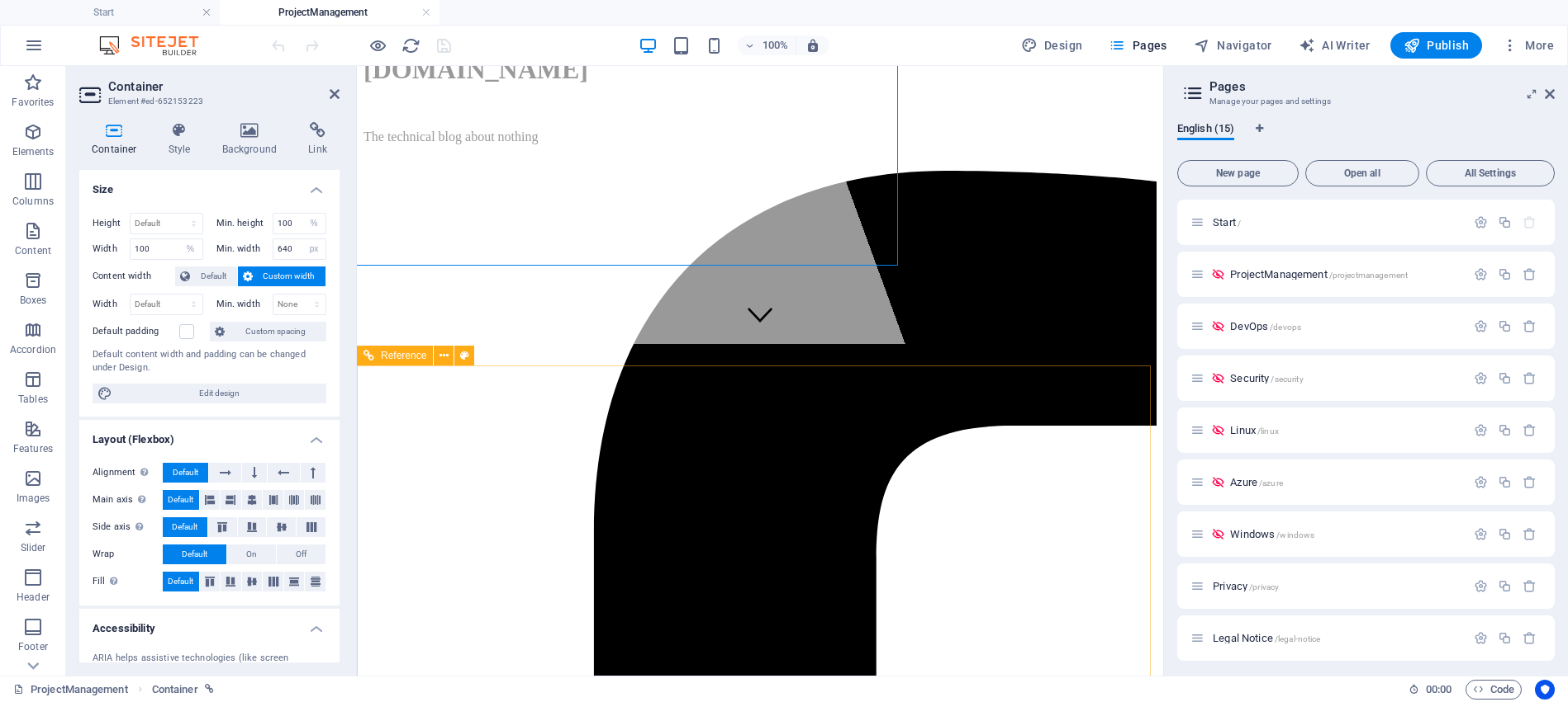
scroll to position [330, 0]
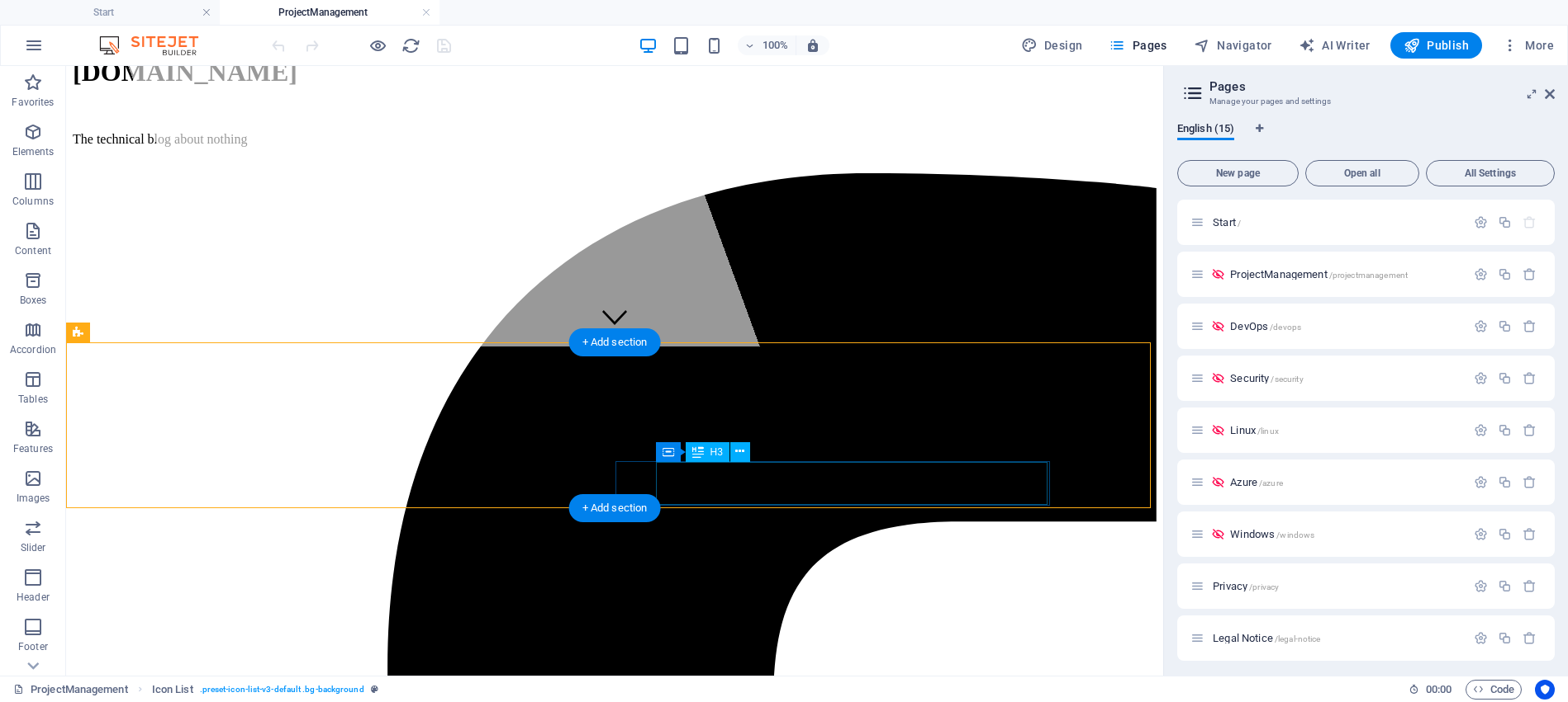
scroll to position [0, 0]
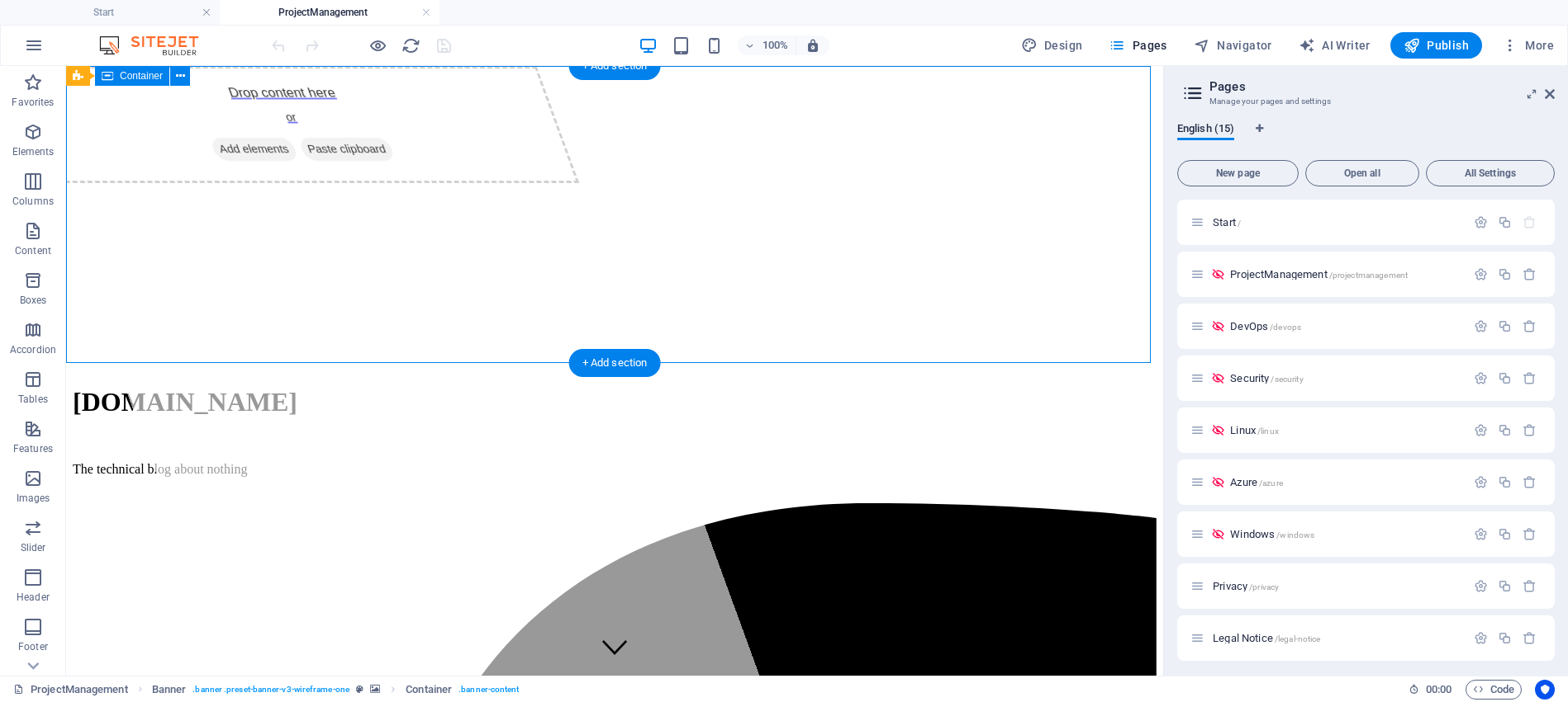
drag, startPoint x: 107, startPoint y: 239, endPoint x: 184, endPoint y: 327, distance: 116.9
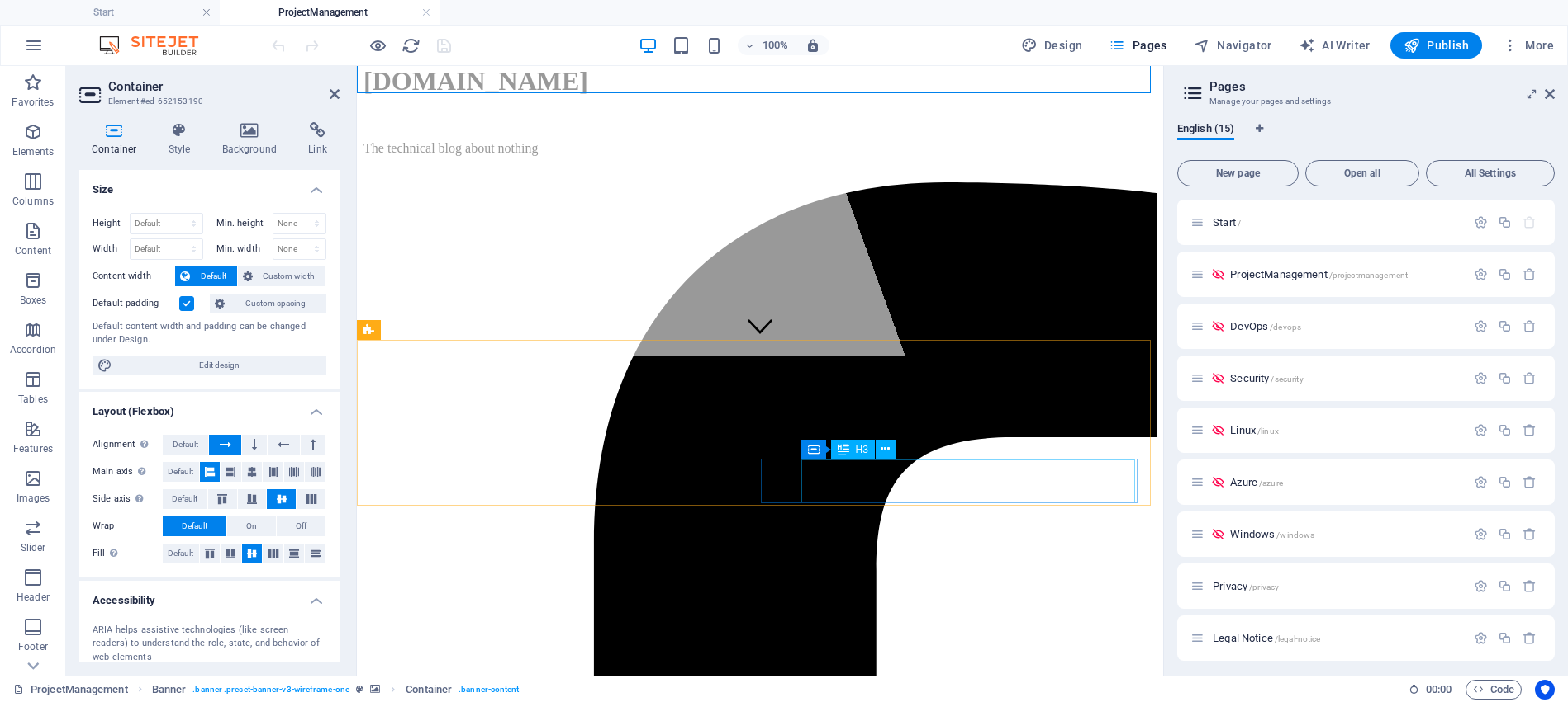
scroll to position [203, 0]
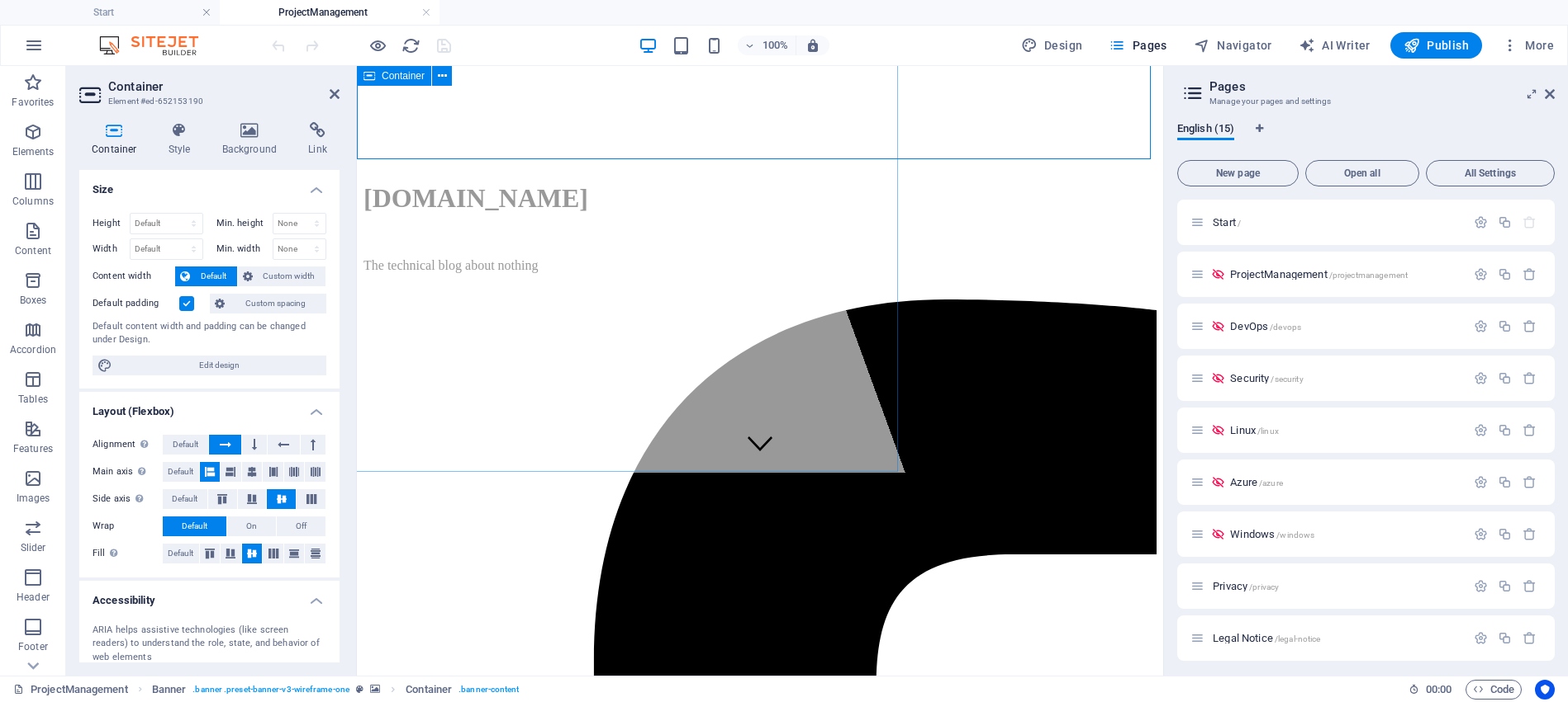
click at [675, 176] on div "Drop content here or Add elements Paste clipboard" at bounding box center [529, 167] width 751 height 610
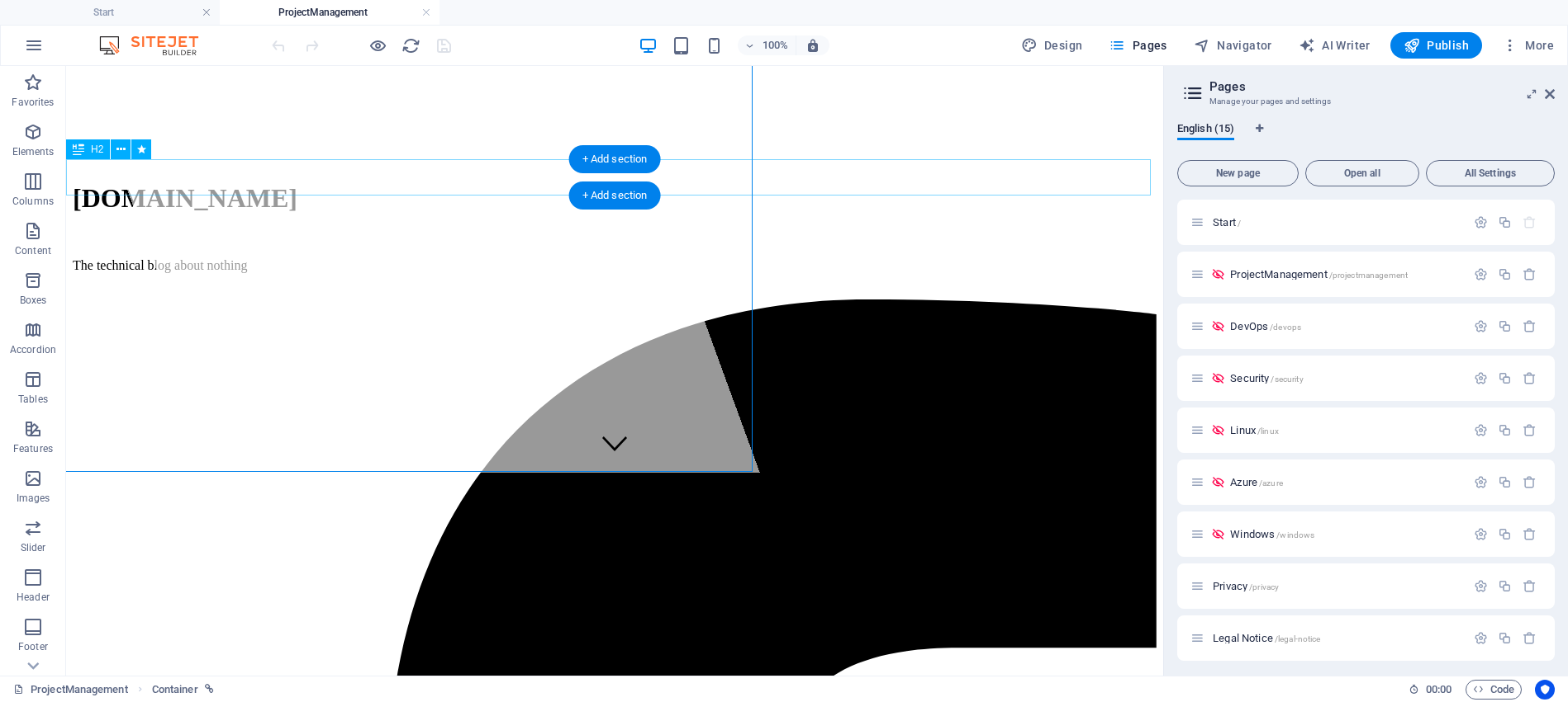
scroll to position [0, 0]
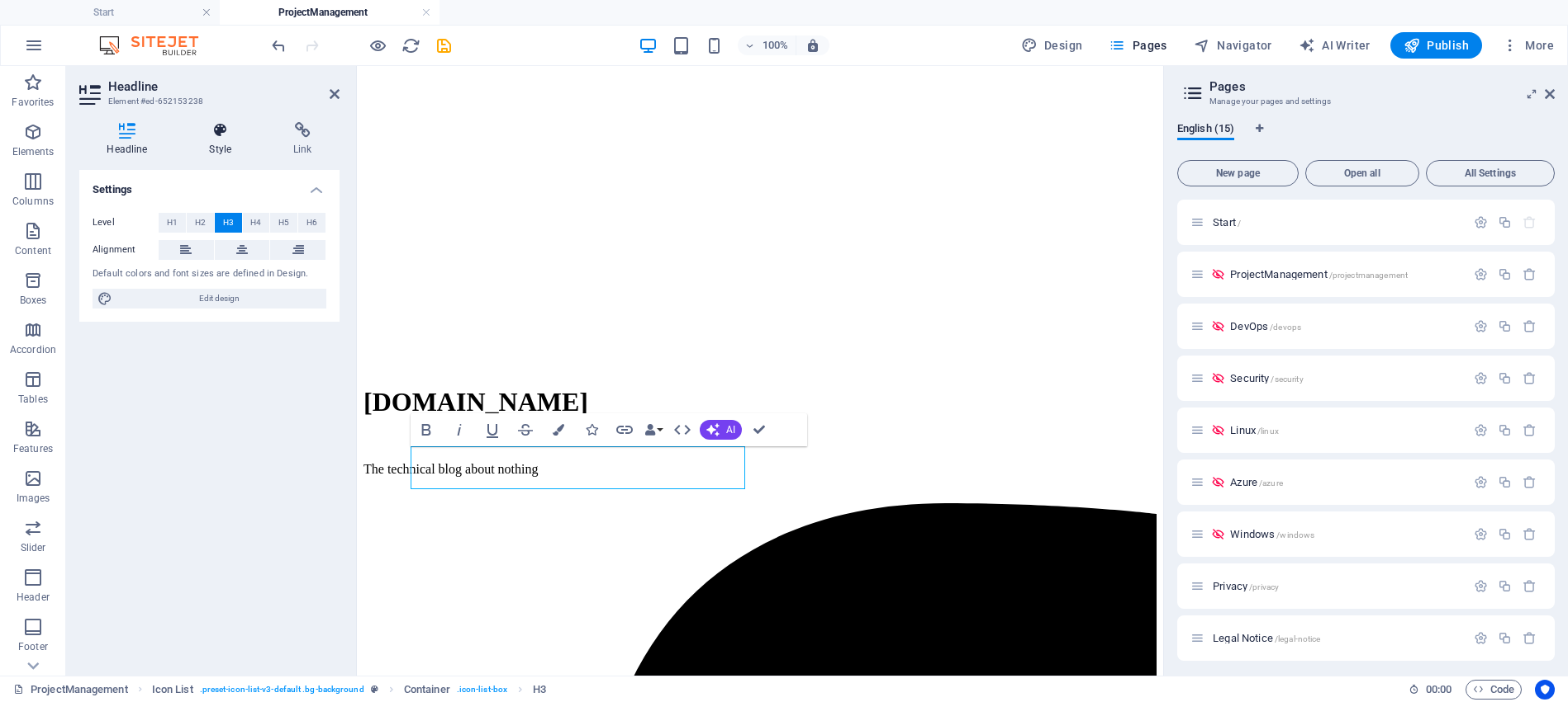
click at [218, 133] on icon at bounding box center [220, 130] width 78 height 17
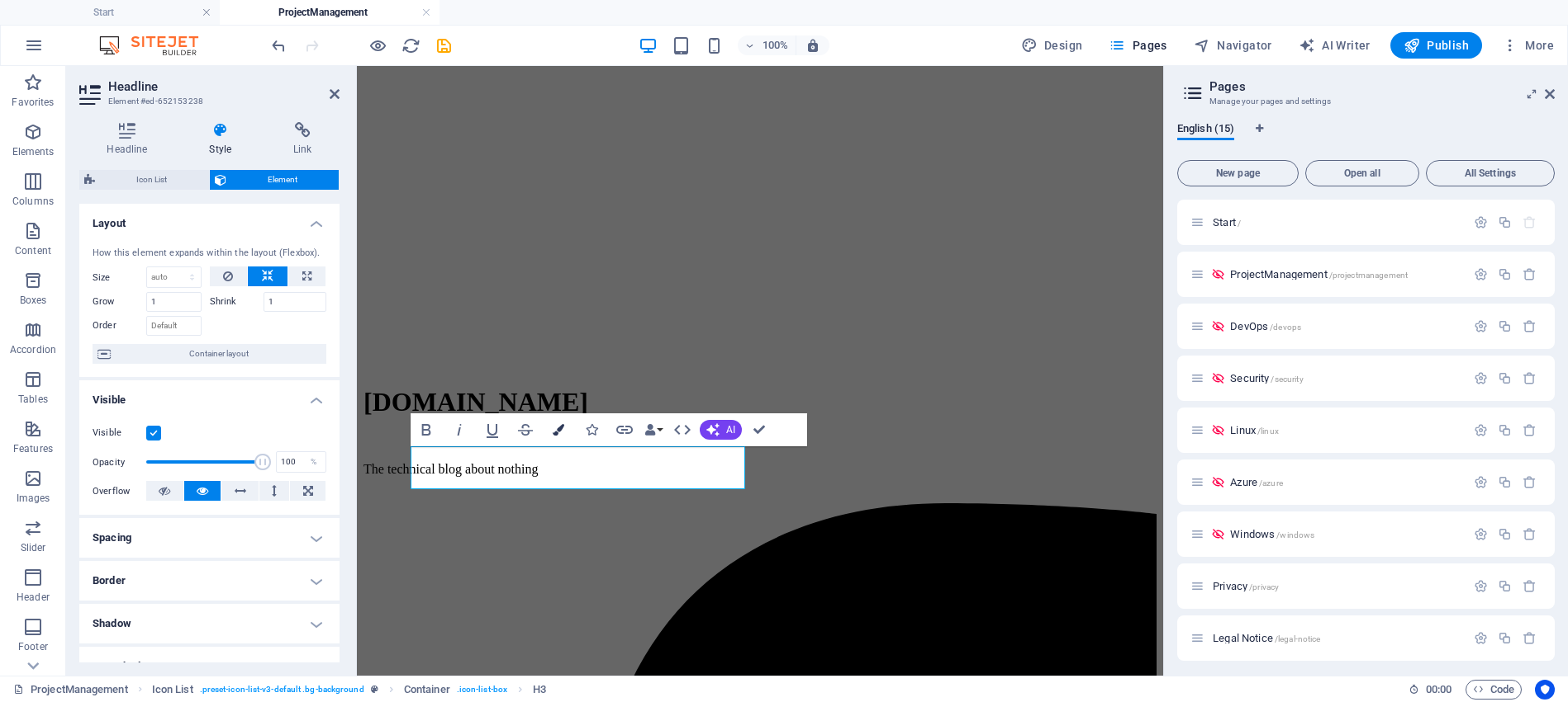
click at [561, 431] on icon "button" at bounding box center [558, 430] width 12 height 12
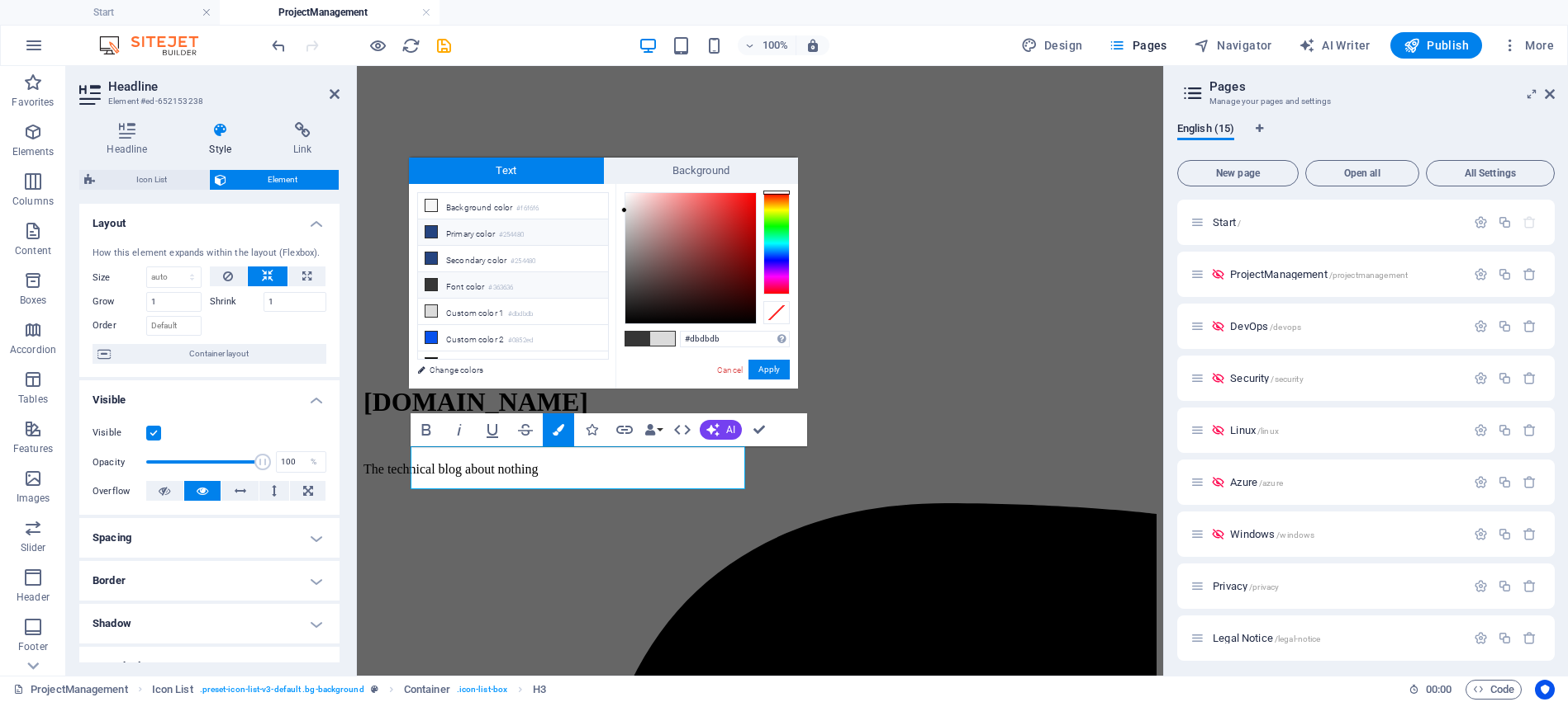
click at [433, 232] on icon at bounding box center [431, 232] width 12 height 12
type input "#254480"
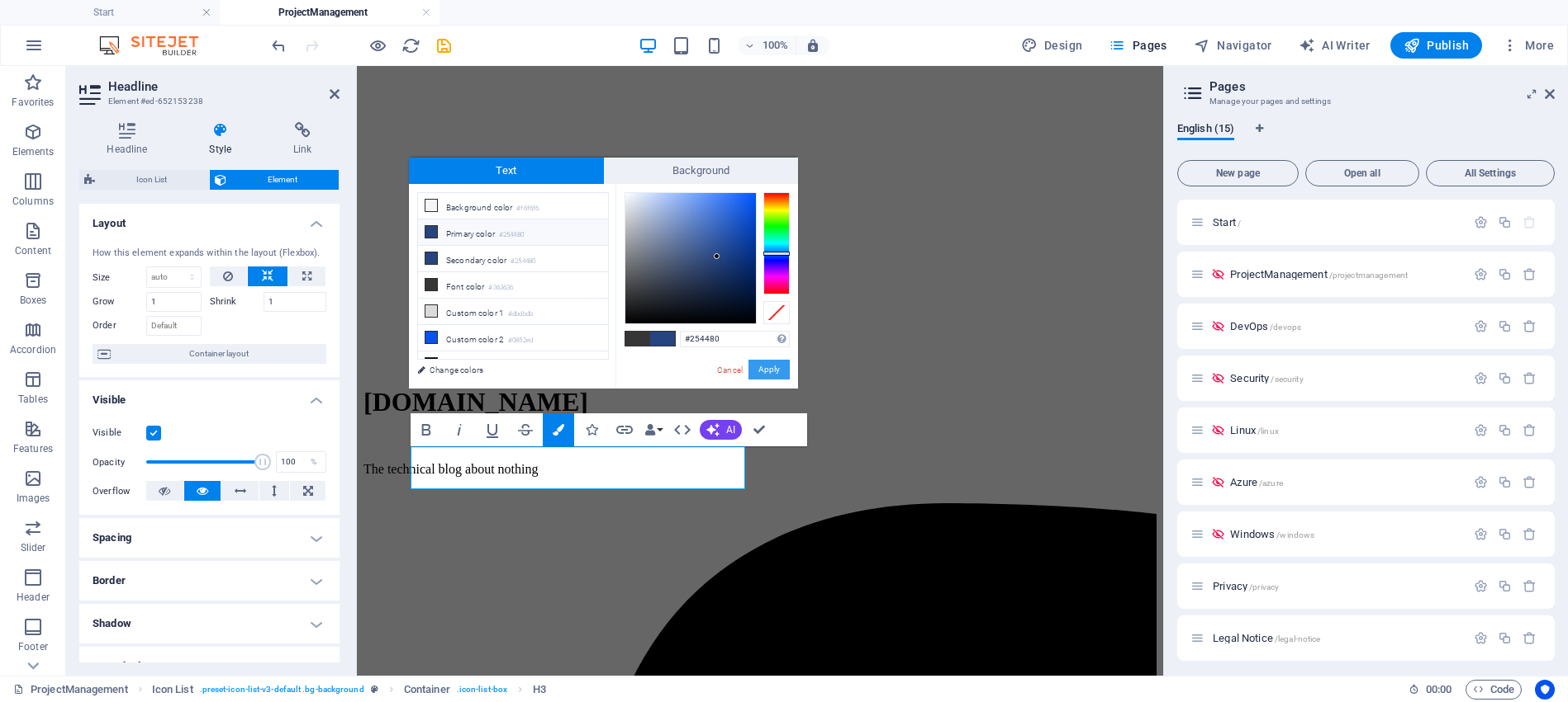
click at [778, 371] on button "Apply" at bounding box center [769, 369] width 41 height 20
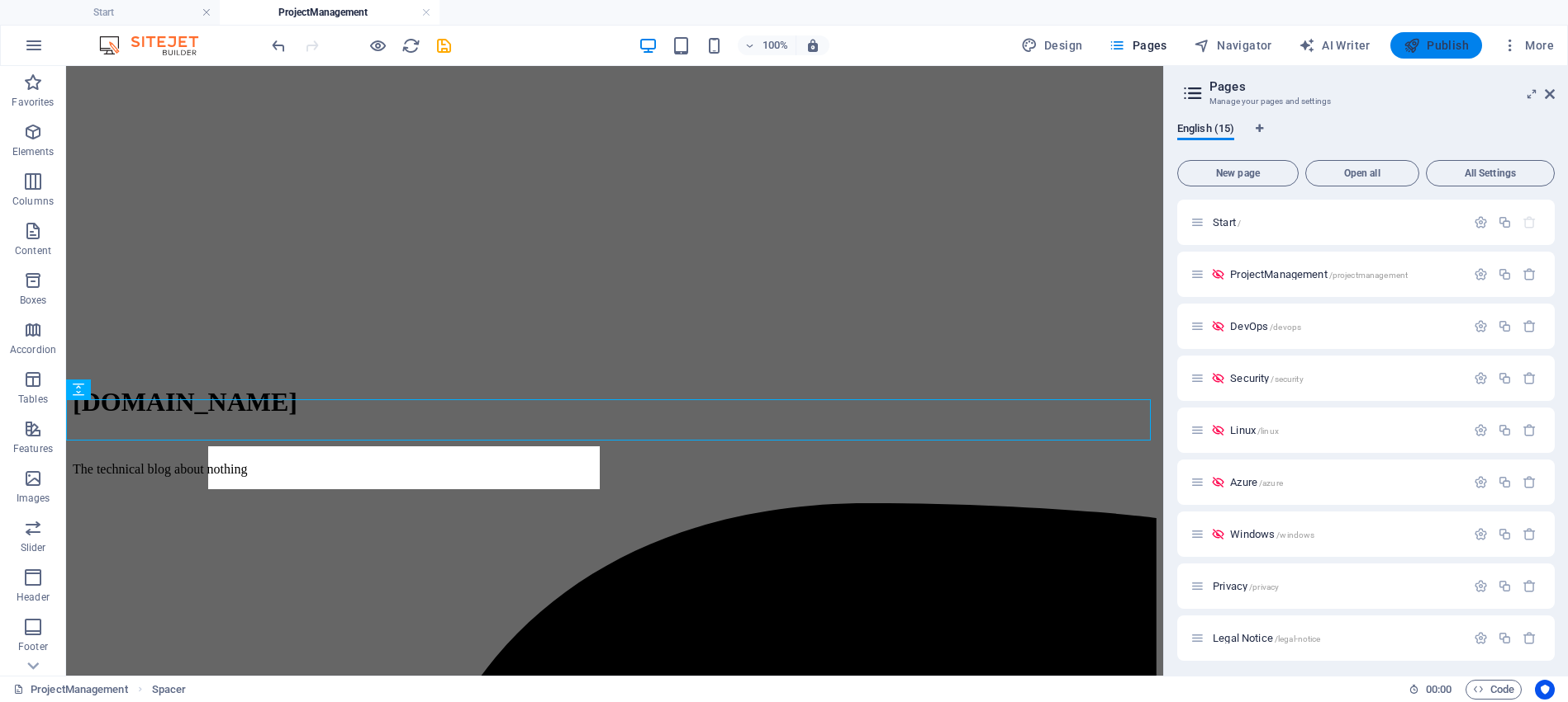
click at [1435, 38] on span "Publish" at bounding box center [1436, 45] width 65 height 17
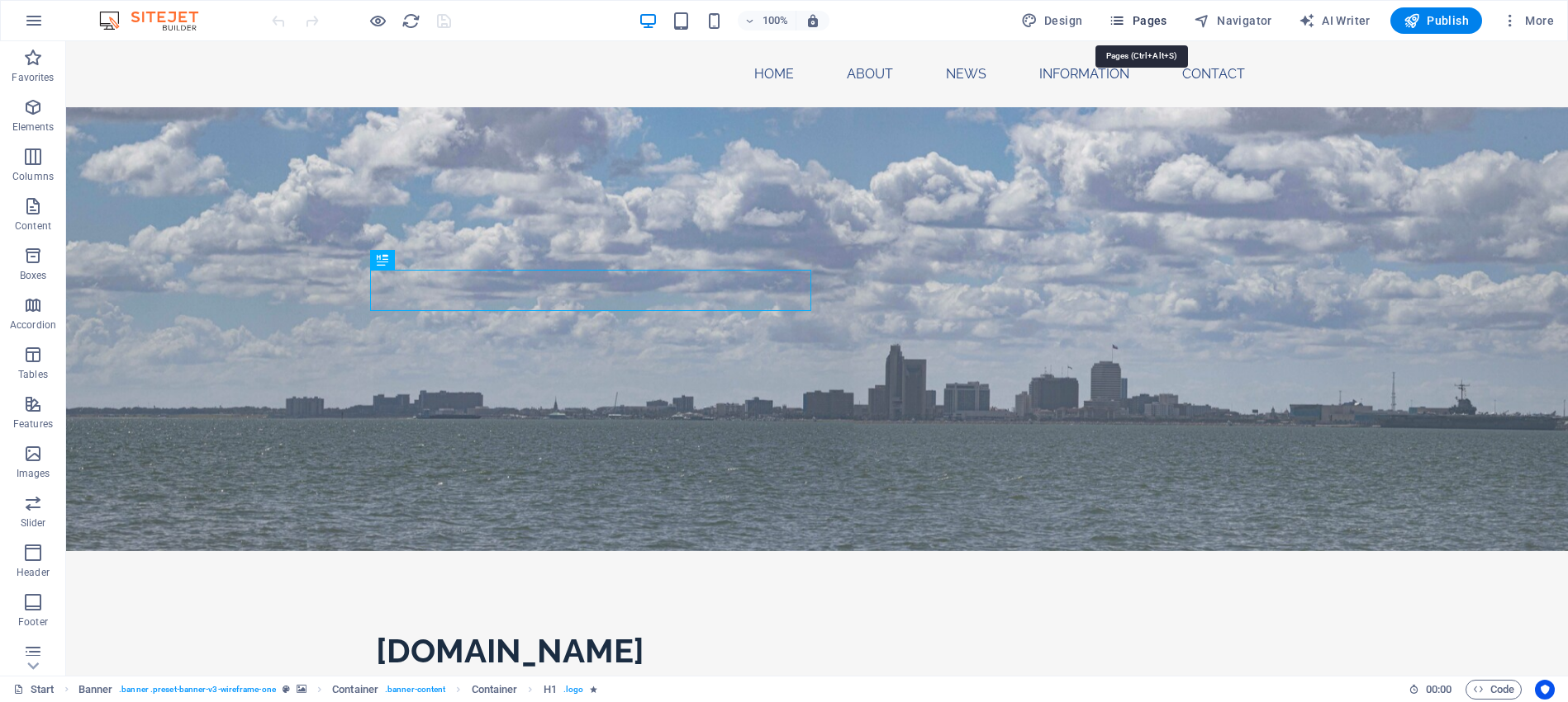
click at [1166, 17] on span "Pages" at bounding box center [1137, 21] width 58 height 17
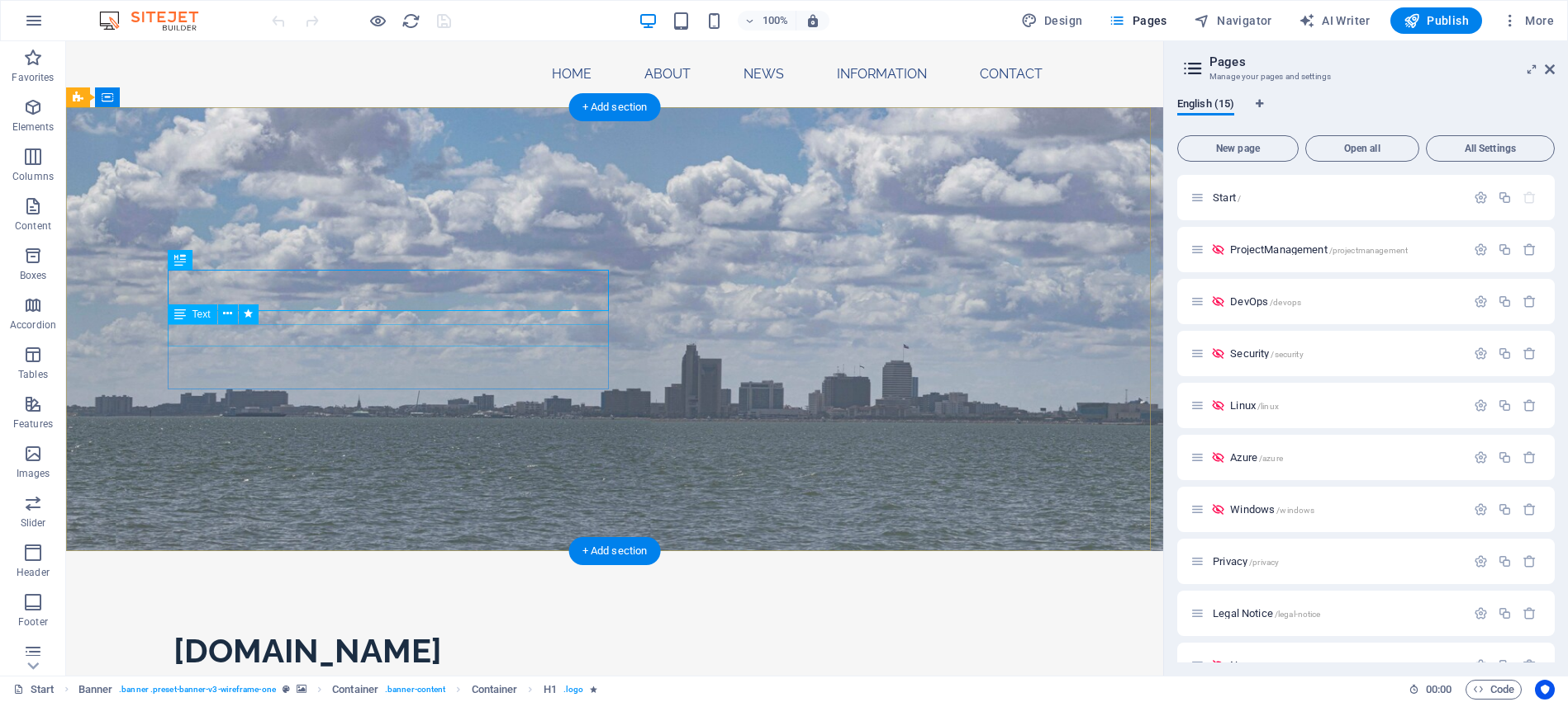
click at [342, 685] on div "The technical blog about nothing" at bounding box center [615, 696] width 882 height 23
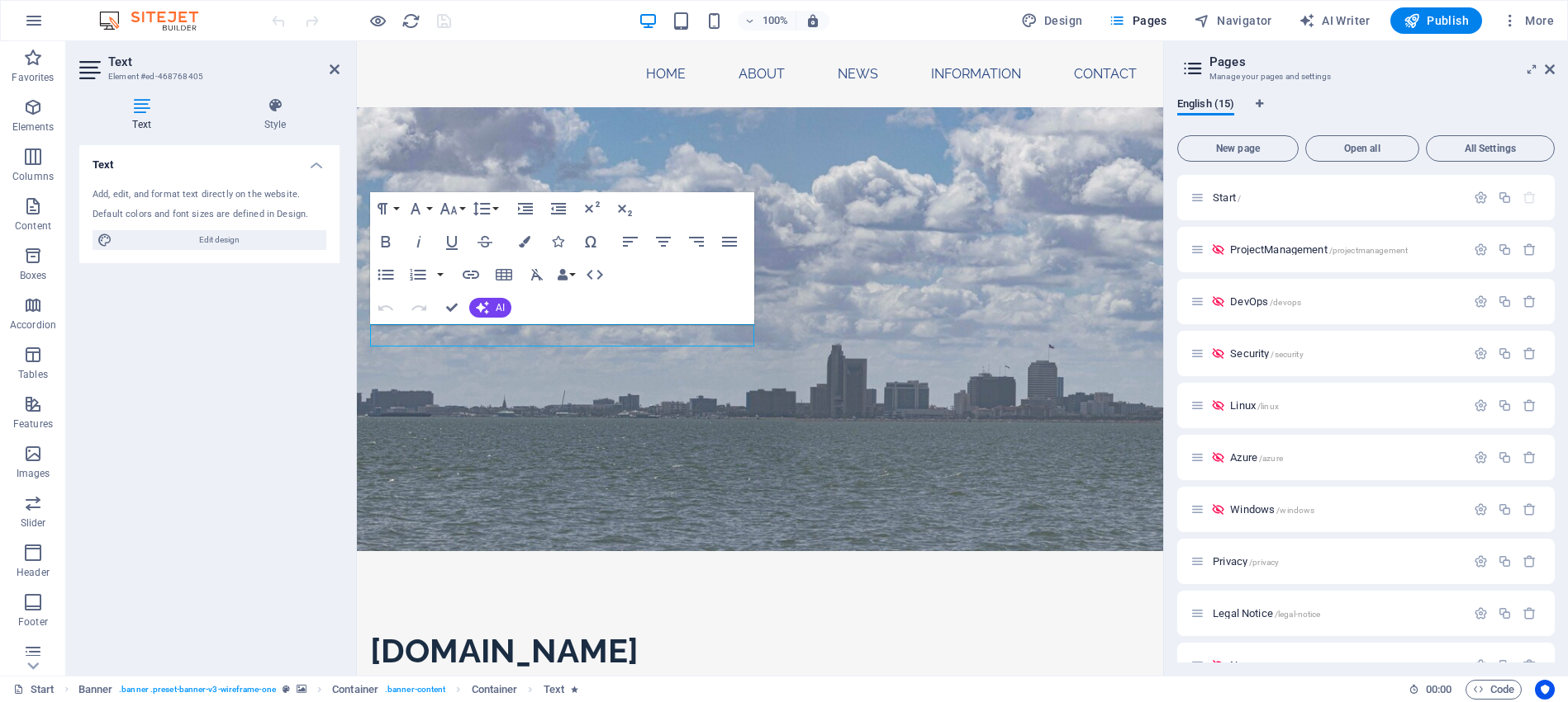
click at [157, 422] on div "Text Add, edit, and format text directly on the website. Default colors and fon…" at bounding box center [208, 404] width 260 height 517
click at [1262, 247] on span "ProjectManagement /projectmanagement" at bounding box center [1319, 250] width 178 height 13
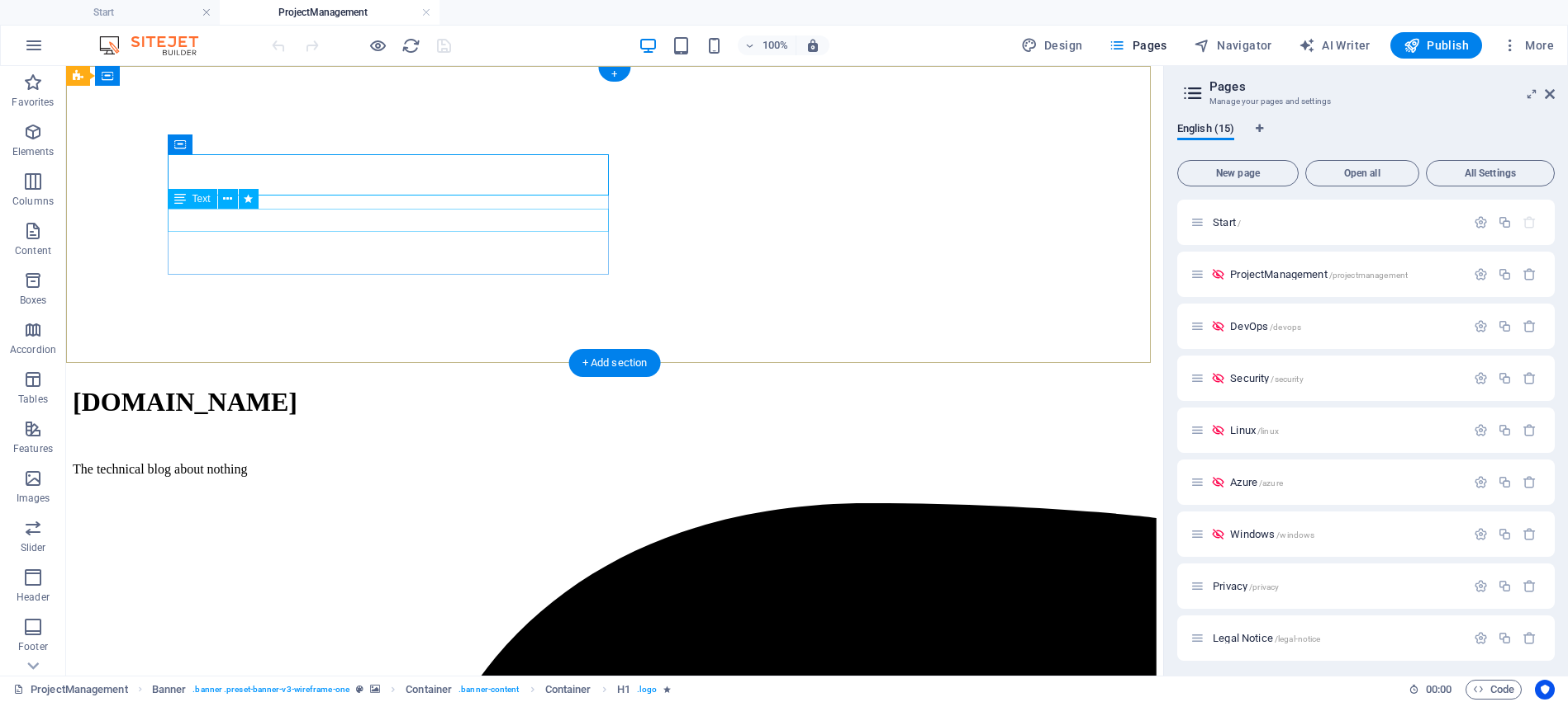
click at [308, 462] on div "The technical blog about nothing" at bounding box center [615, 469] width 1084 height 15
click at [305, 462] on div "The technical blog about nothing" at bounding box center [615, 469] width 1084 height 15
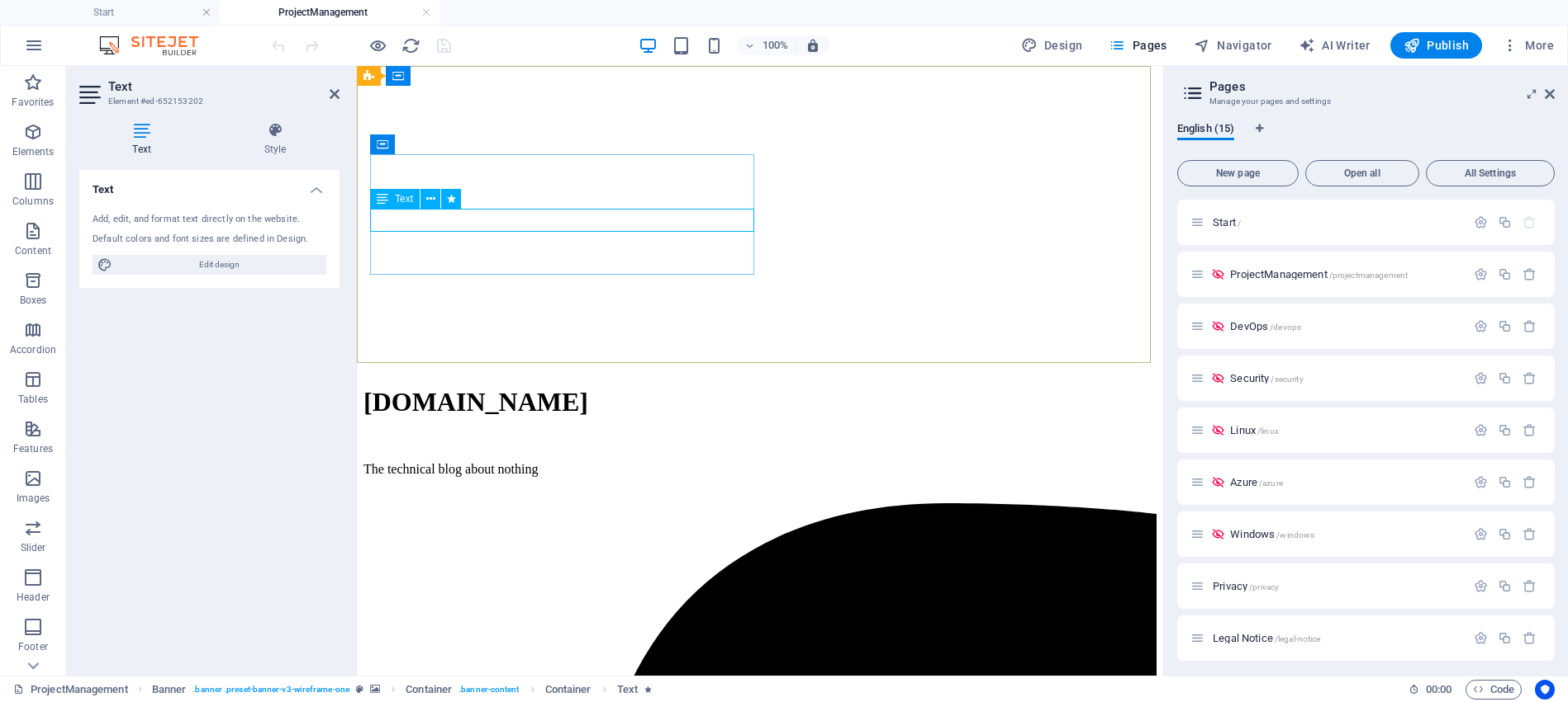
click at [410, 462] on p "The technical blog about nothing" at bounding box center [760, 469] width 792 height 15
click at [434, 195] on icon at bounding box center [430, 199] width 9 height 18
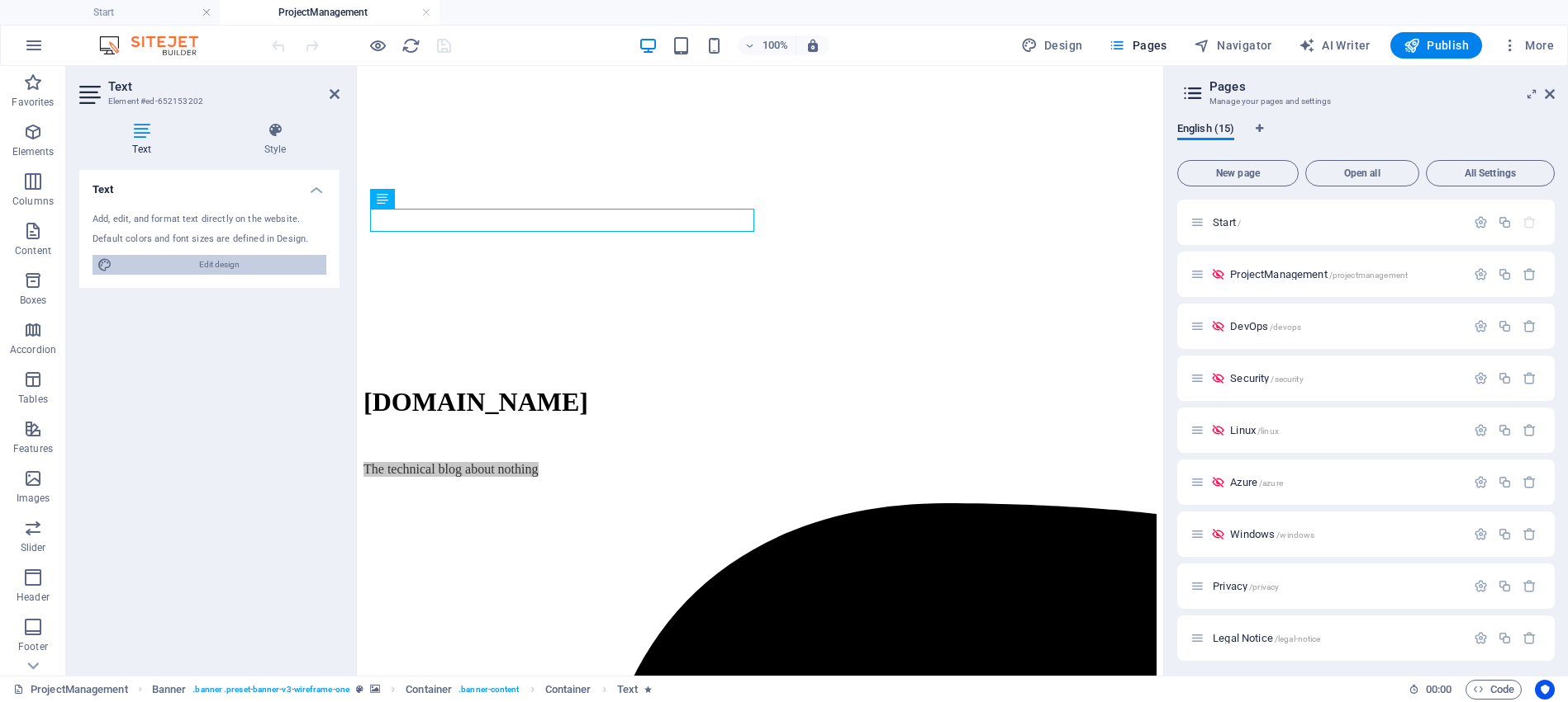
click at [208, 268] on span "Edit design" at bounding box center [219, 265] width 204 height 20
select select "px"
select select "300"
select select "px"
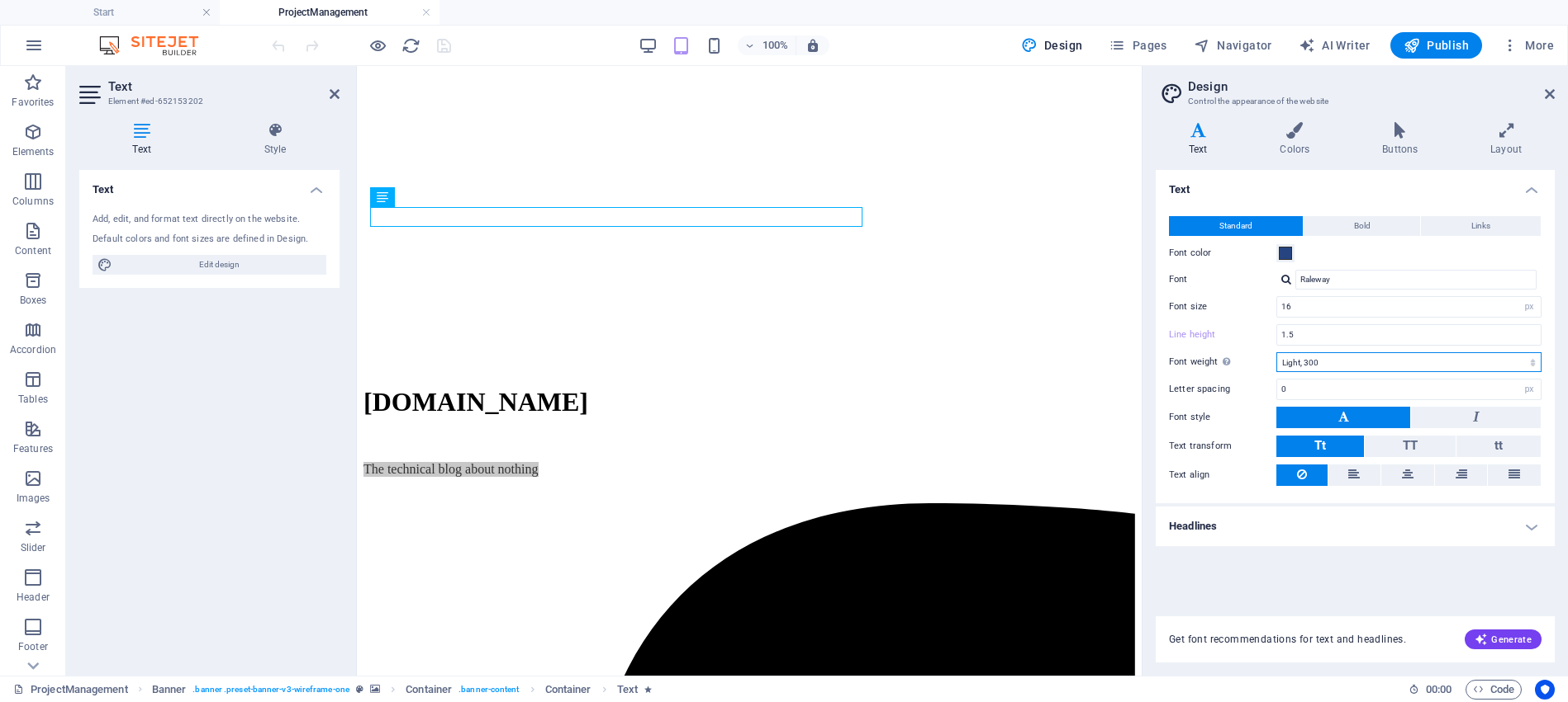
click at [1362, 364] on select "Thin, 100 Extra-light, 200 Light, 300 Regular, 400 Medium, 500 Semi-bold, 600 B…" at bounding box center [1408, 362] width 265 height 20
select select "700"
click at [1276, 352] on select "Thin, 100 Extra-light, 200 Light, 300 Regular, 400 Medium, 500 Semi-bold, 600 B…" at bounding box center [1408, 362] width 265 height 20
click at [605, 462] on p "The technical blog about nothing" at bounding box center [749, 469] width 772 height 15
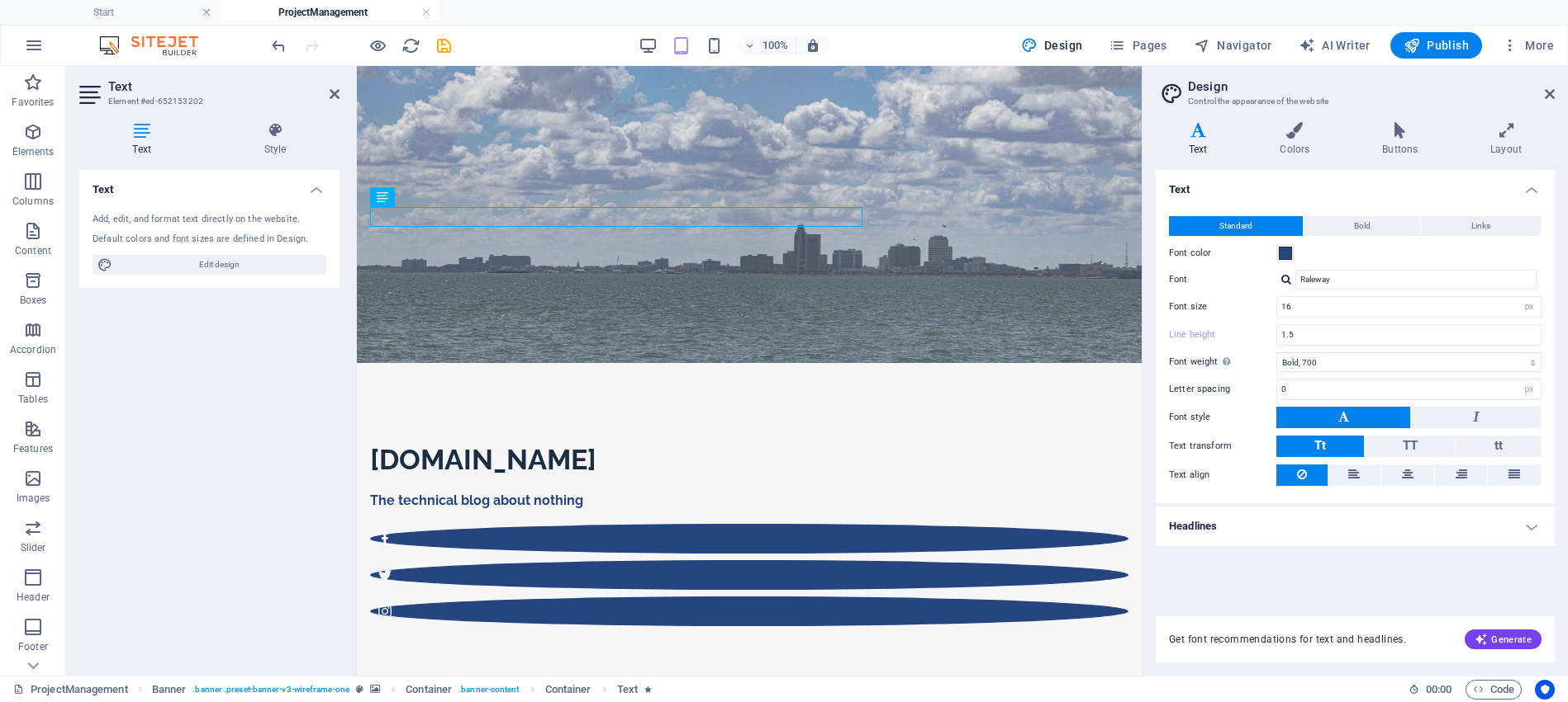
click at [208, 448] on div "Text Add, edit, and format text directly on the website. Default colors and fon…" at bounding box center [208, 416] width 260 height 493
click at [447, 44] on icon "save" at bounding box center [444, 45] width 19 height 19
